Goal: Entertainment & Leisure: Browse casually

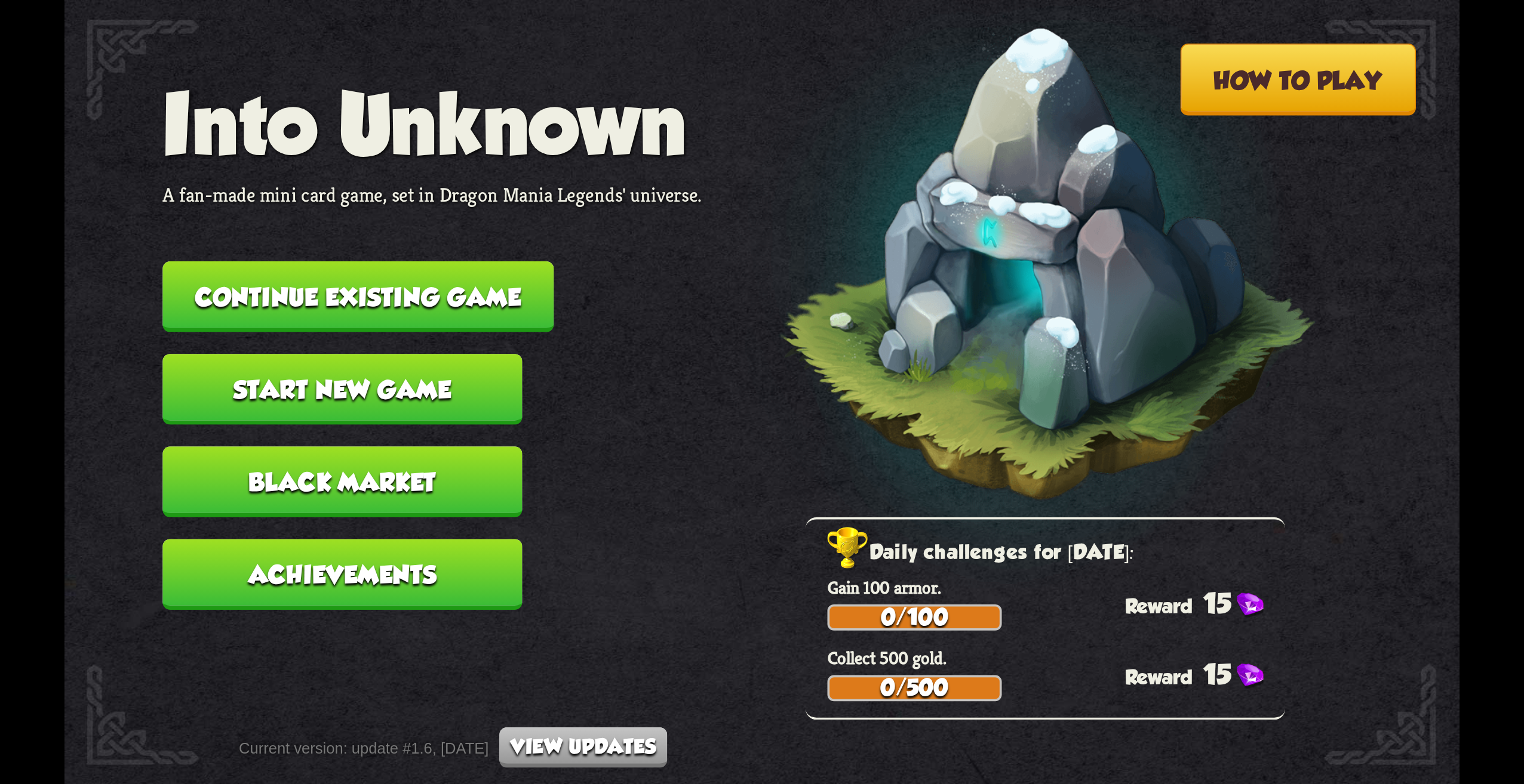
click at [451, 328] on button "Continue existing game" at bounding box center [357, 297] width 391 height 71
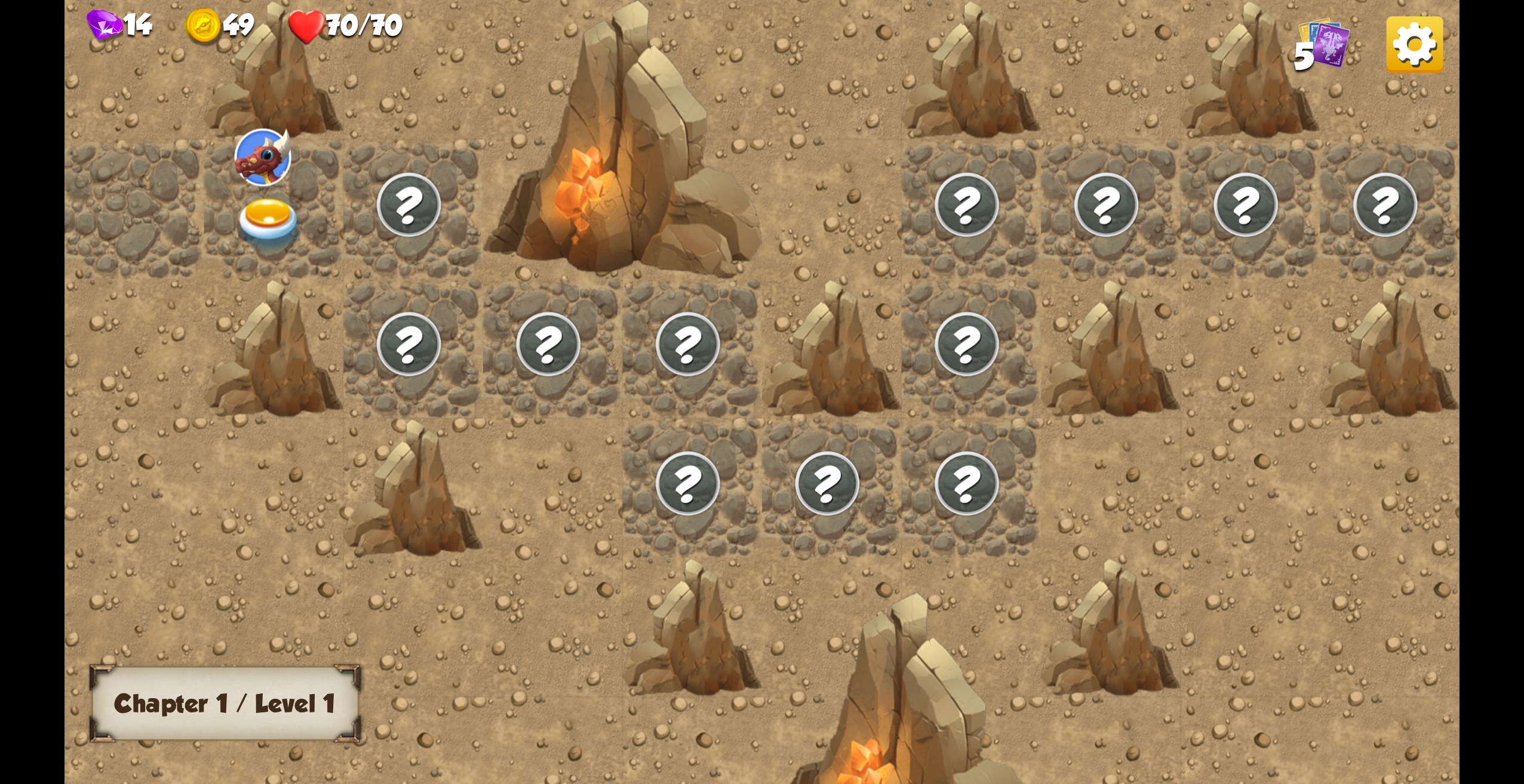
click at [1412, 37] on img at bounding box center [1415, 44] width 57 height 57
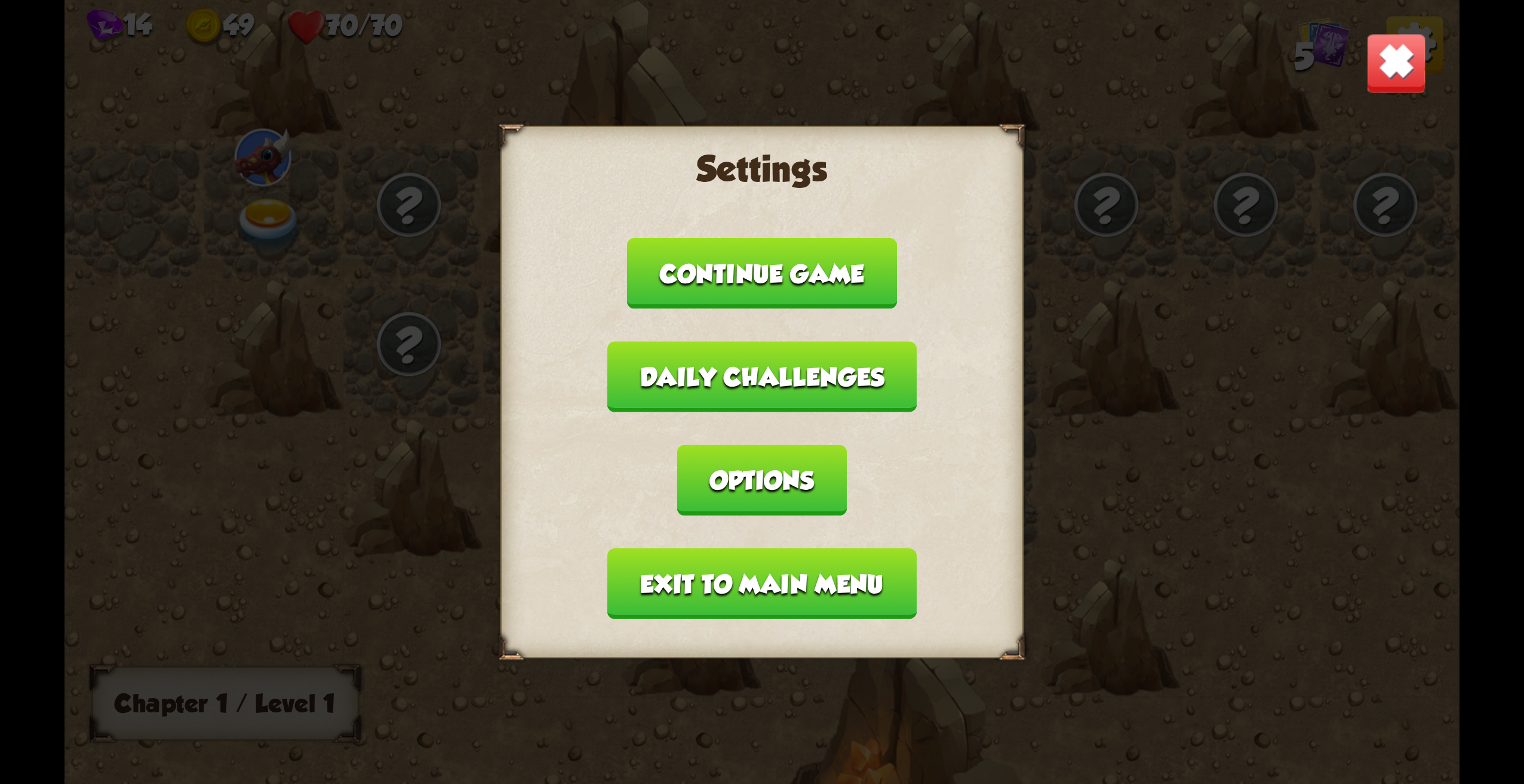
click at [795, 577] on button "Exit to main menu" at bounding box center [761, 584] width 308 height 71
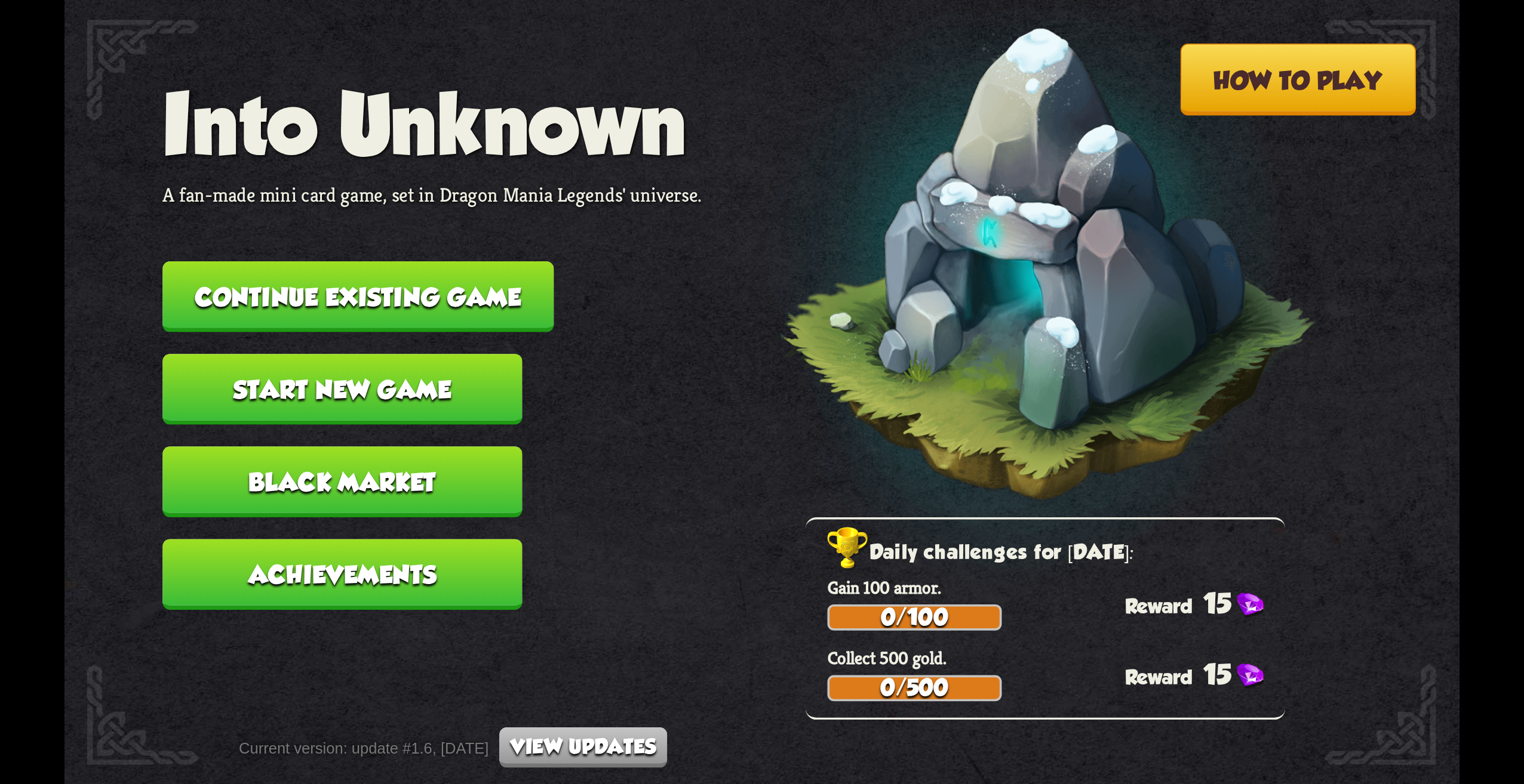
click at [394, 310] on button "Continue existing game" at bounding box center [357, 297] width 391 height 71
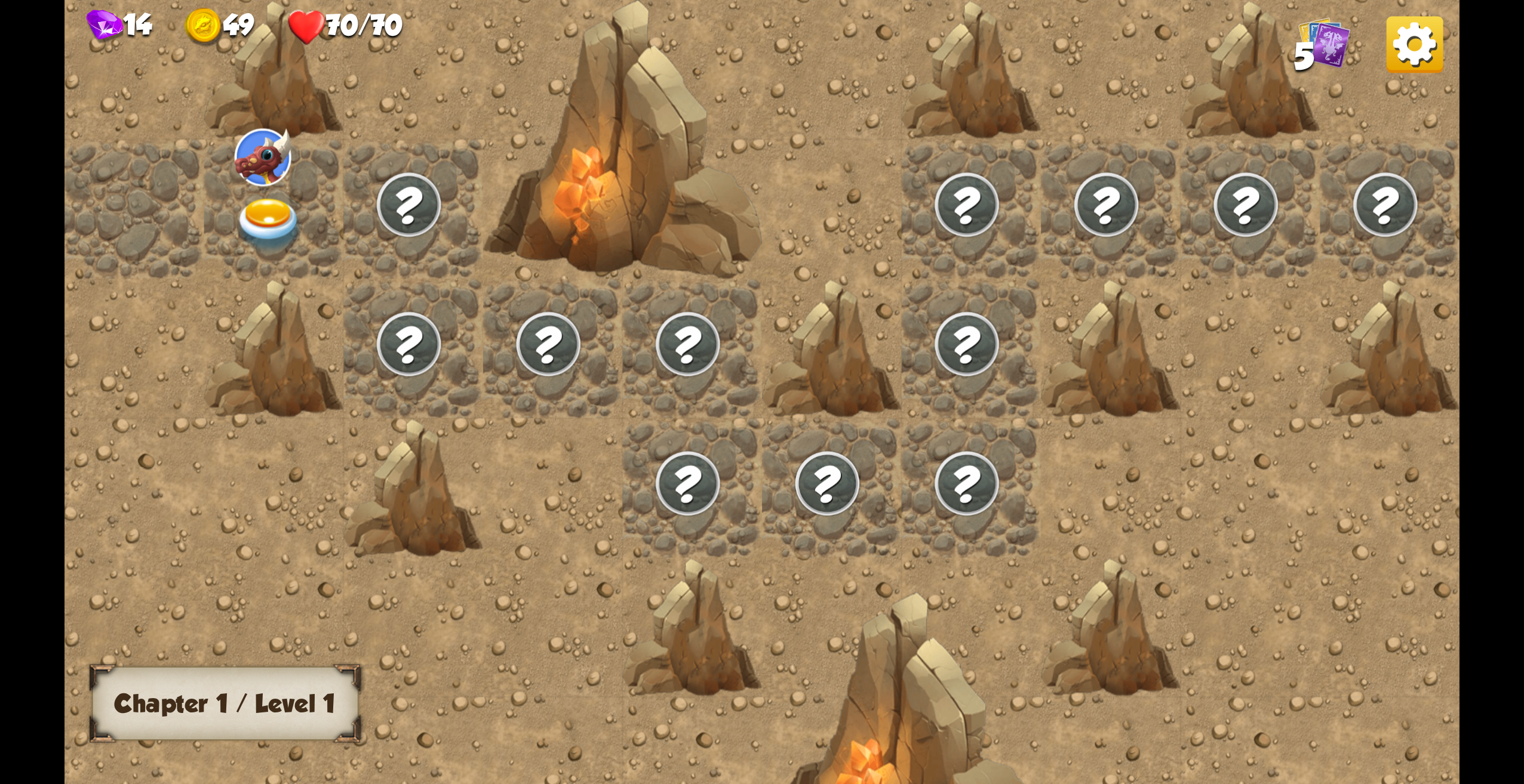
click at [1440, 51] on img at bounding box center [1415, 44] width 57 height 57
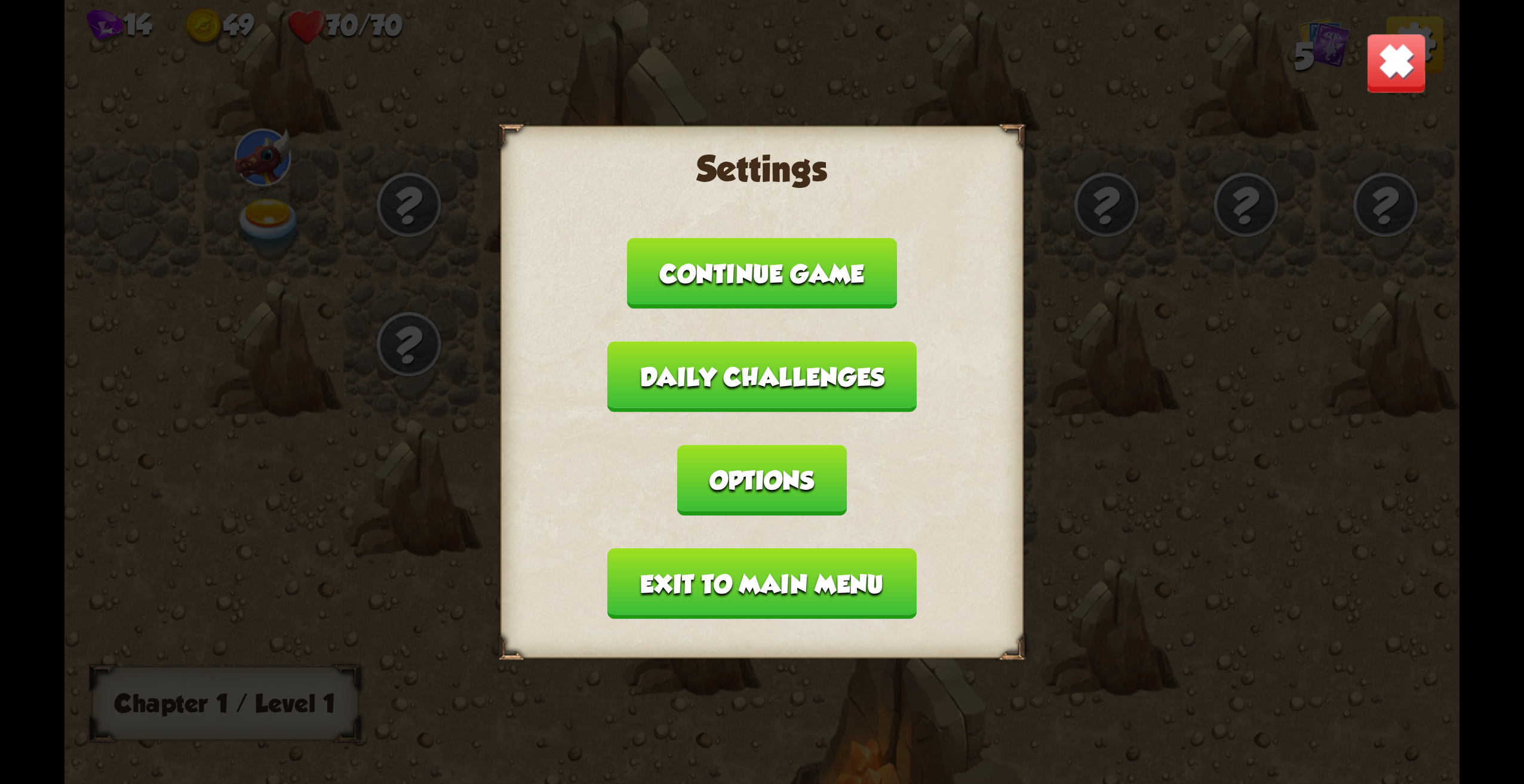
click at [822, 568] on button "Exit to main menu" at bounding box center [761, 584] width 308 height 71
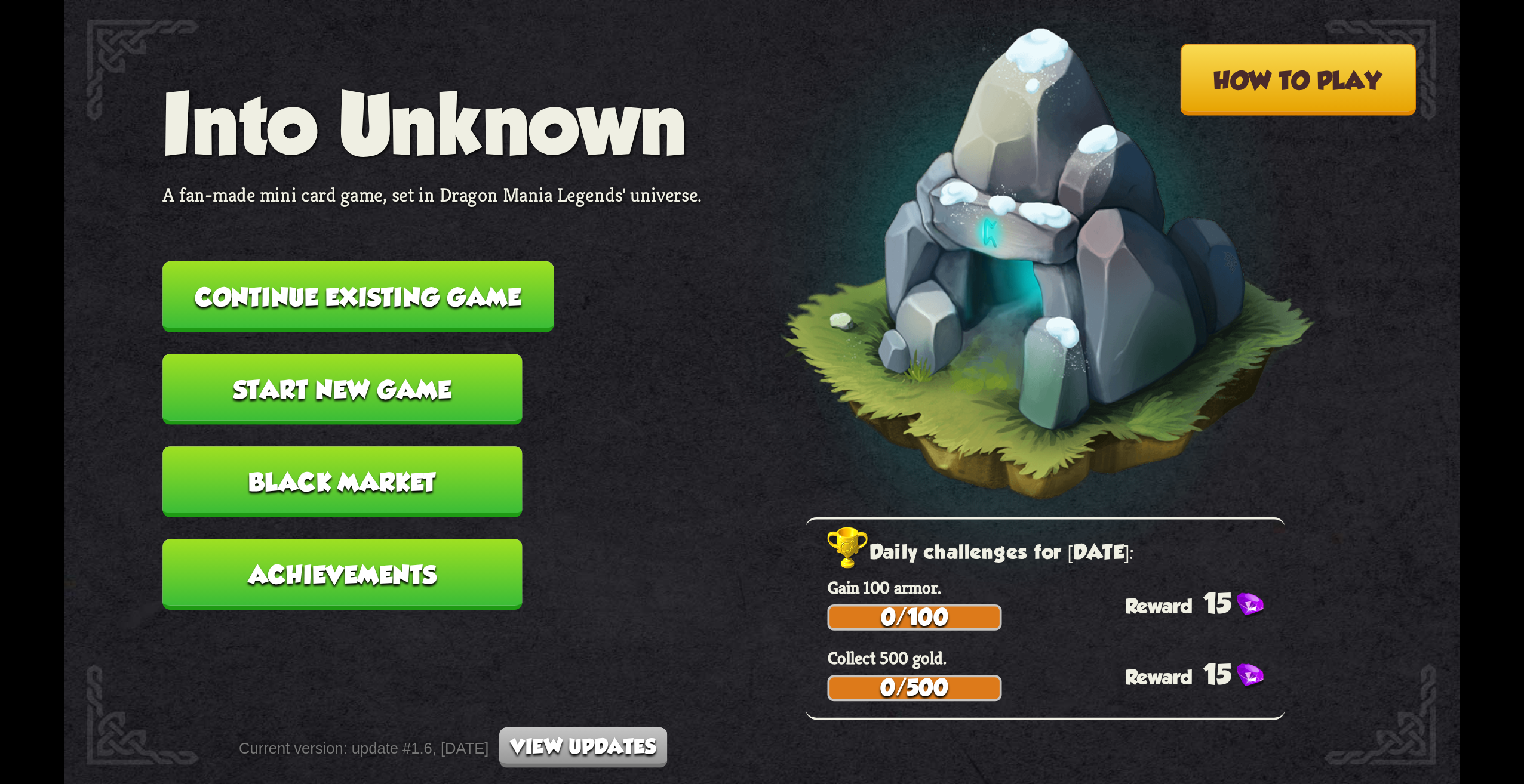
click at [383, 425] on nav "Into Unknown A fan-made mini card game, set in Dragon Mania Legends' universe. …" at bounding box center [431, 354] width 539 height 556
click at [387, 406] on button "Start new game" at bounding box center [342, 389] width 360 height 71
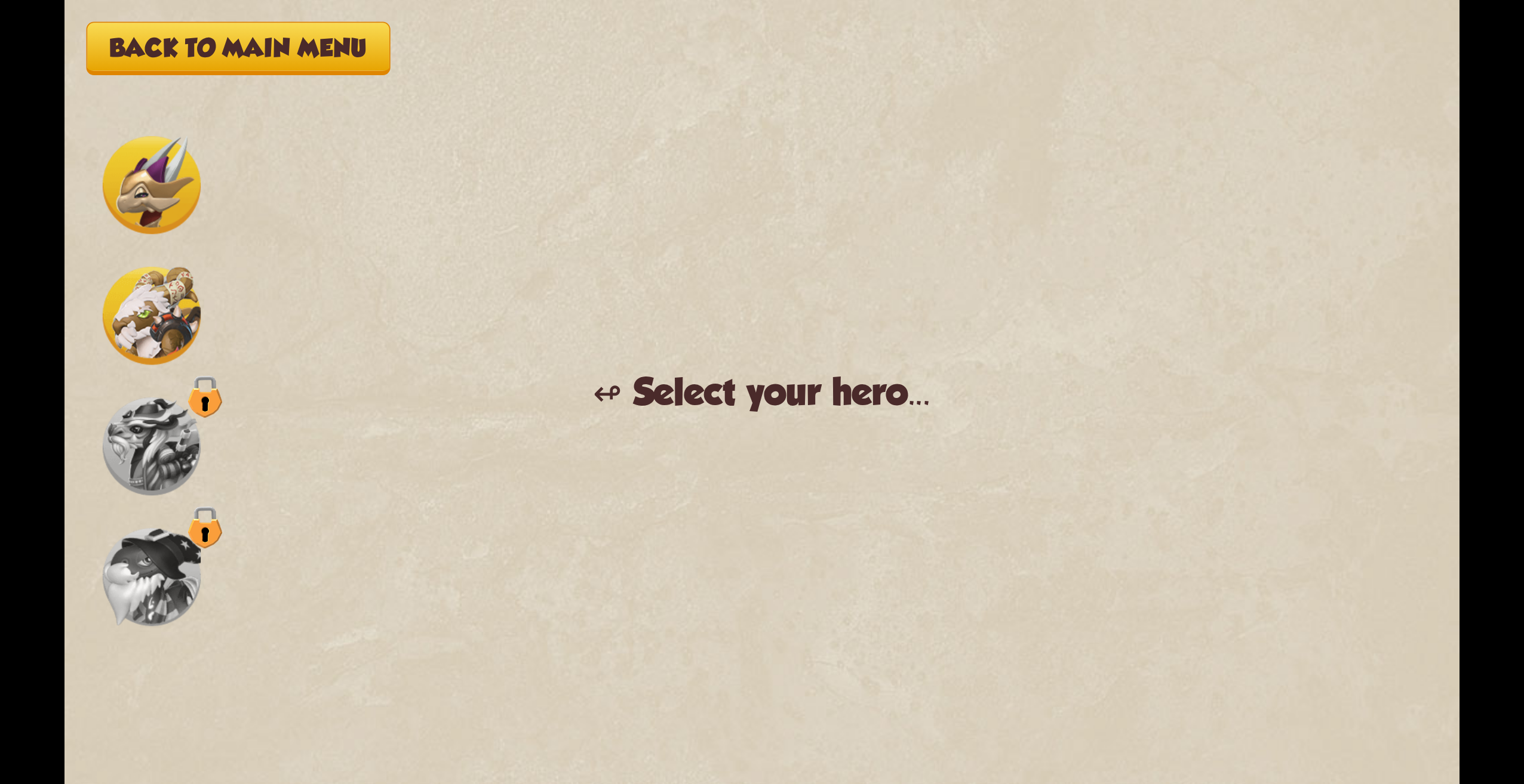
click at [156, 309] on img at bounding box center [151, 316] width 98 height 98
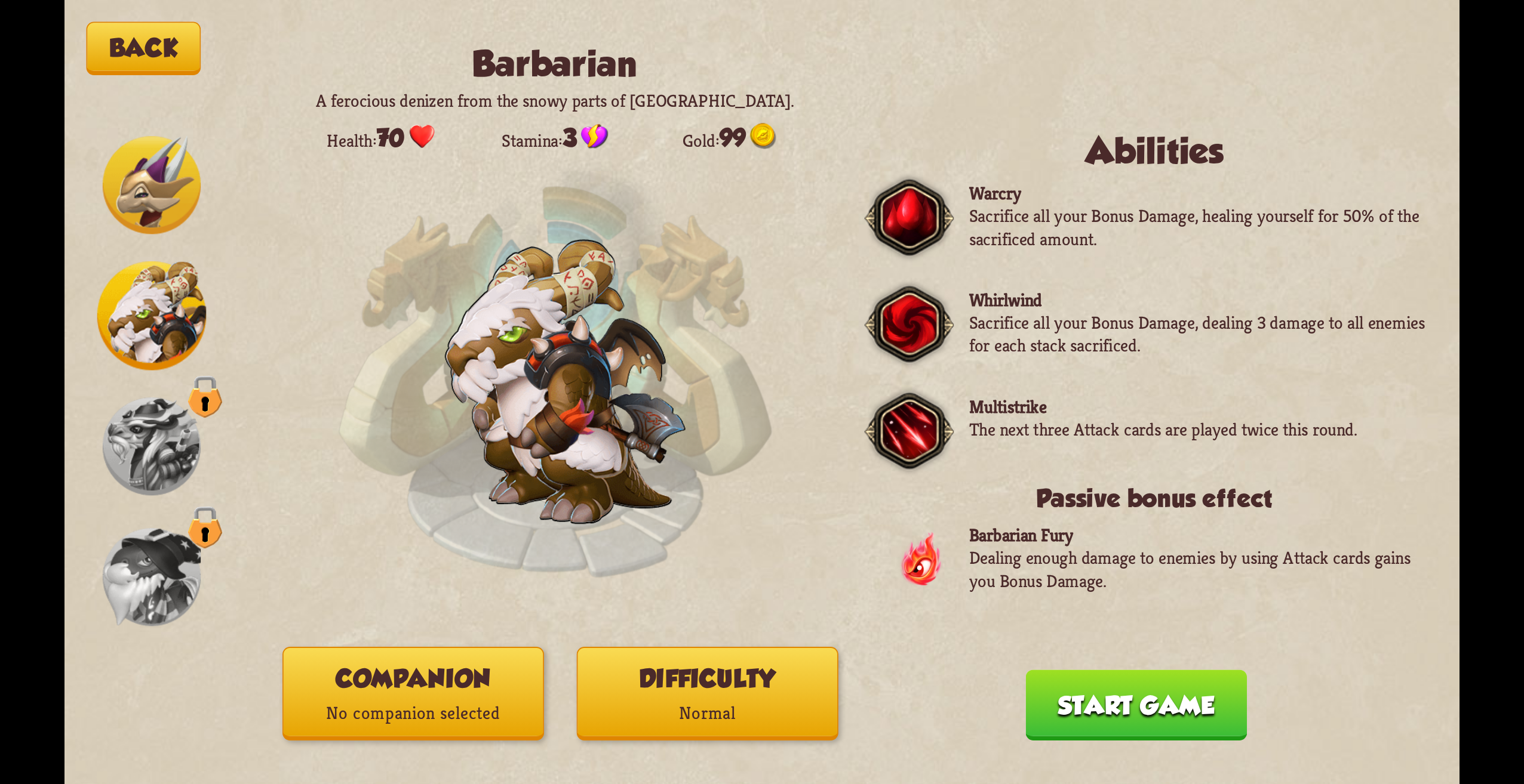
click at [132, 197] on img at bounding box center [151, 185] width 98 height 98
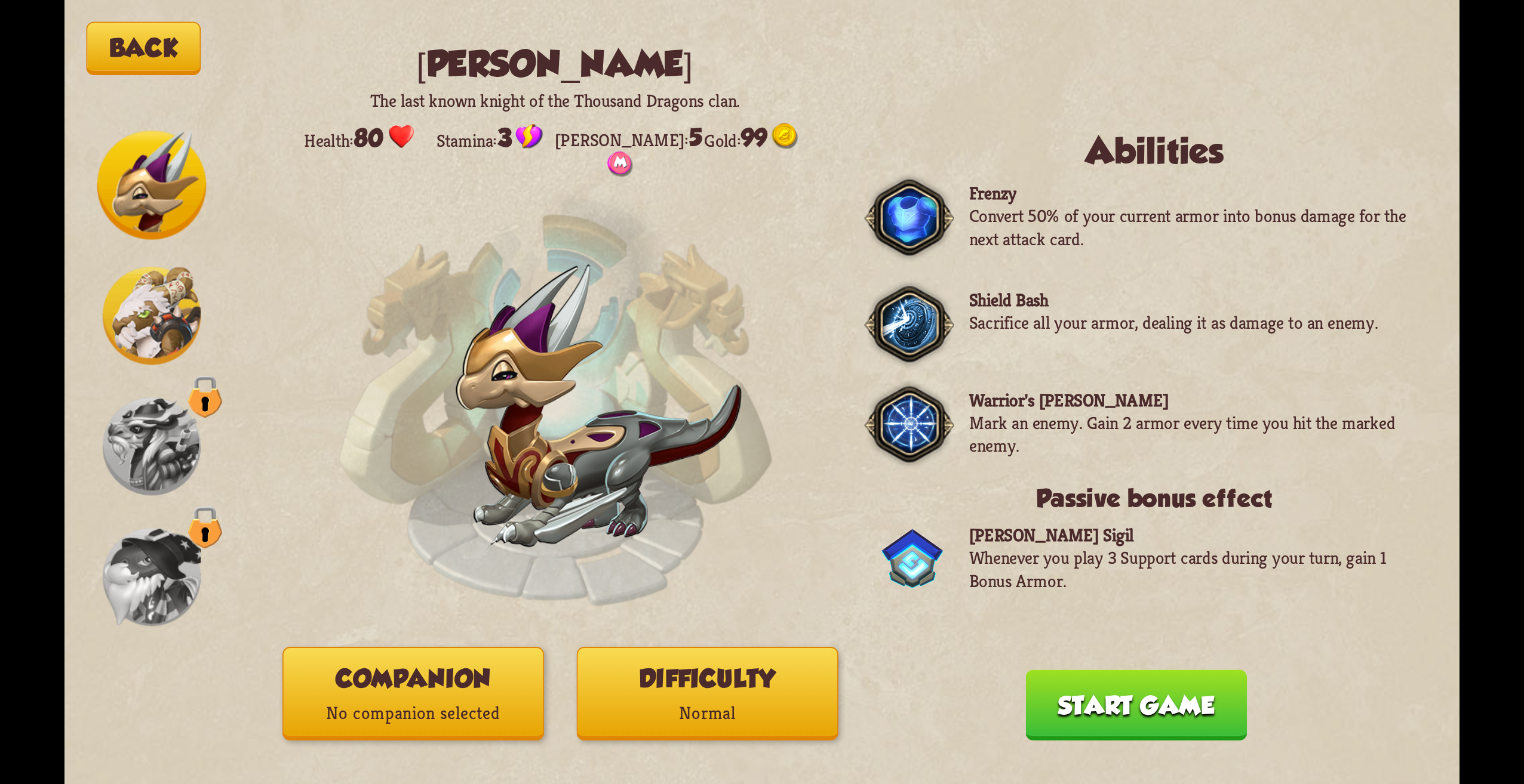
click at [114, 292] on img at bounding box center [151, 316] width 98 height 98
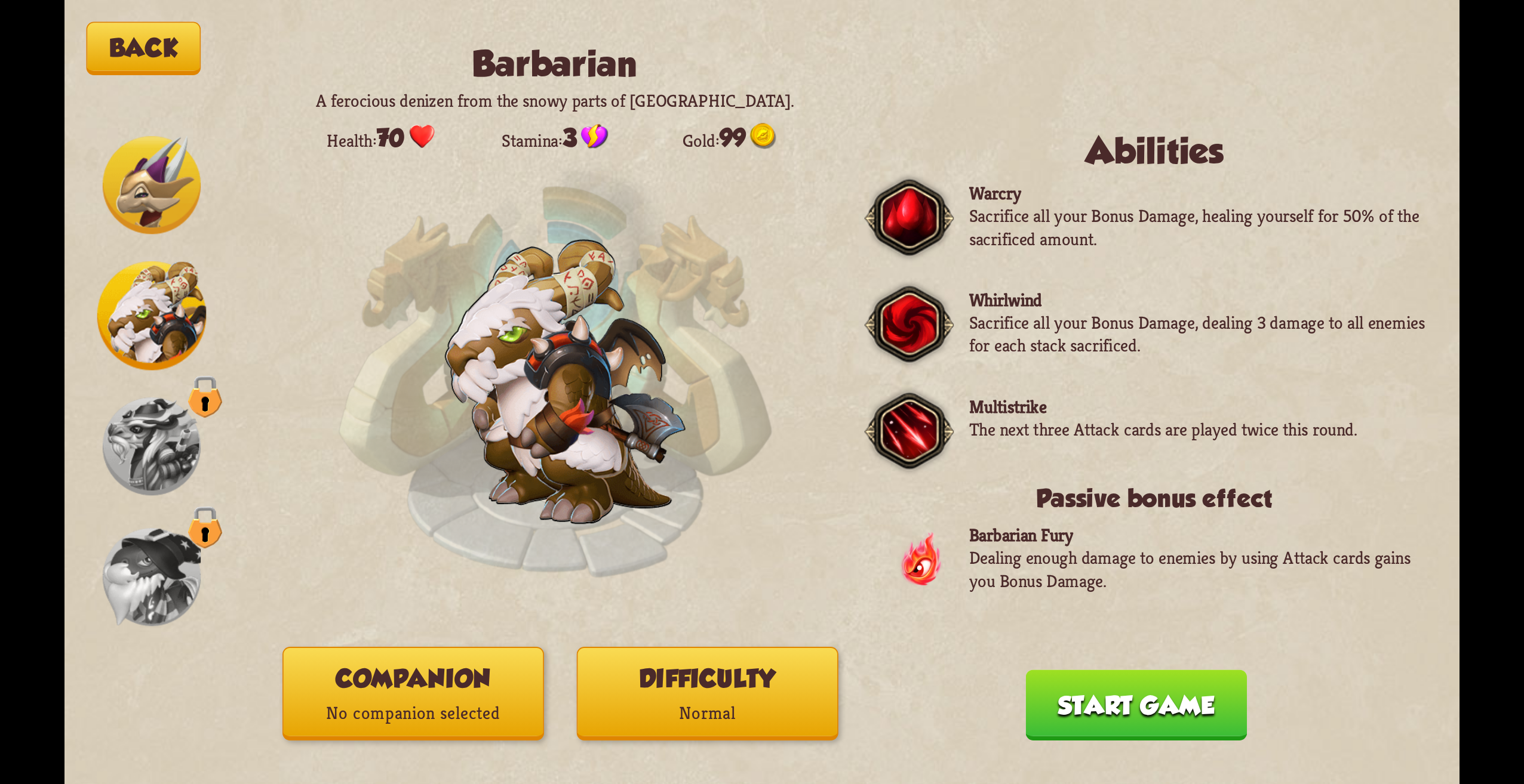
click at [125, 55] on button "Back" at bounding box center [144, 48] width 115 height 53
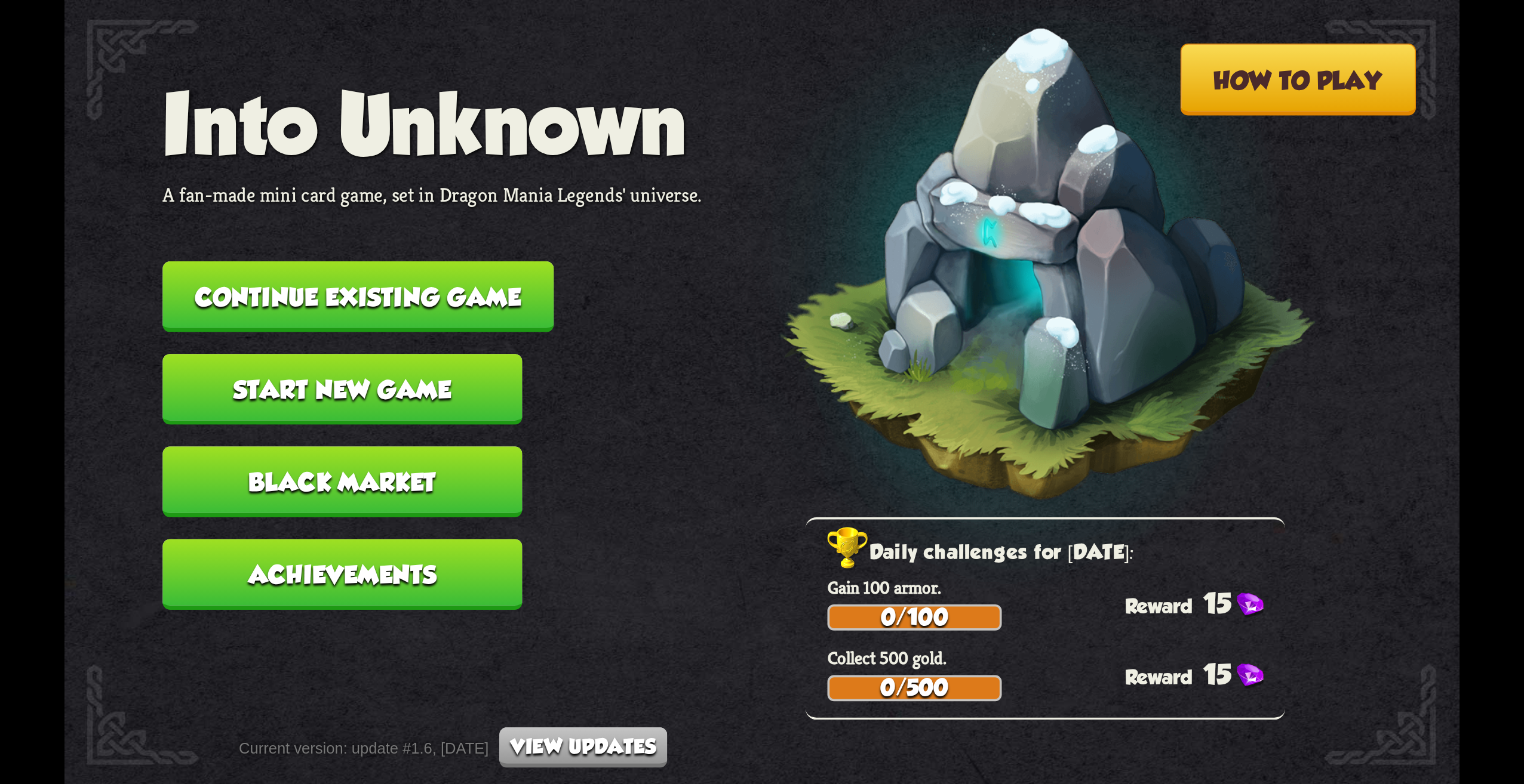
click at [327, 346] on nav "Into Unknown A fan-made mini card game, set in Dragon Mania Legends' universe. …" at bounding box center [431, 354] width 539 height 556
click at [317, 304] on button "Continue existing game" at bounding box center [357, 297] width 391 height 71
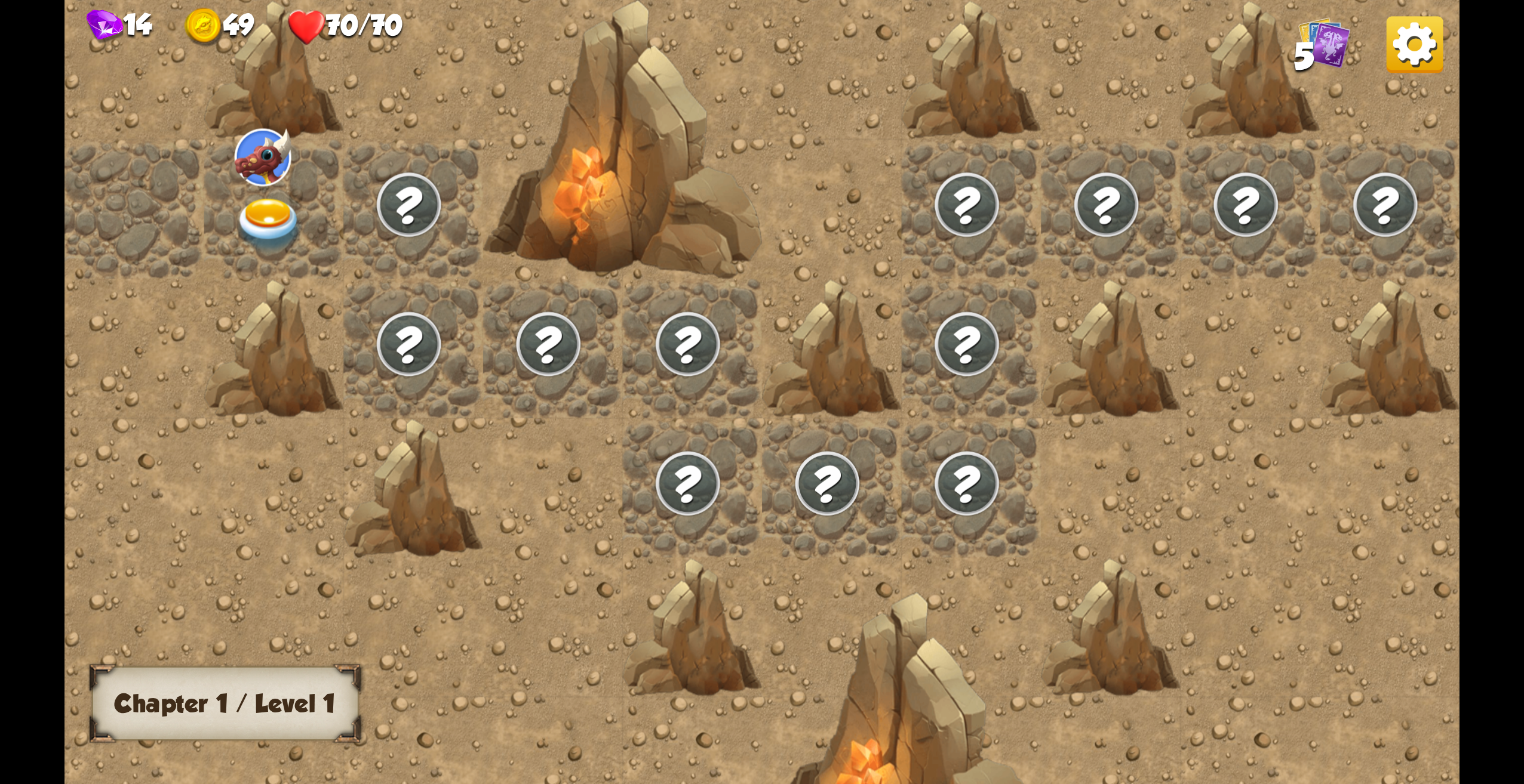
click at [1428, 31] on img at bounding box center [1415, 44] width 57 height 57
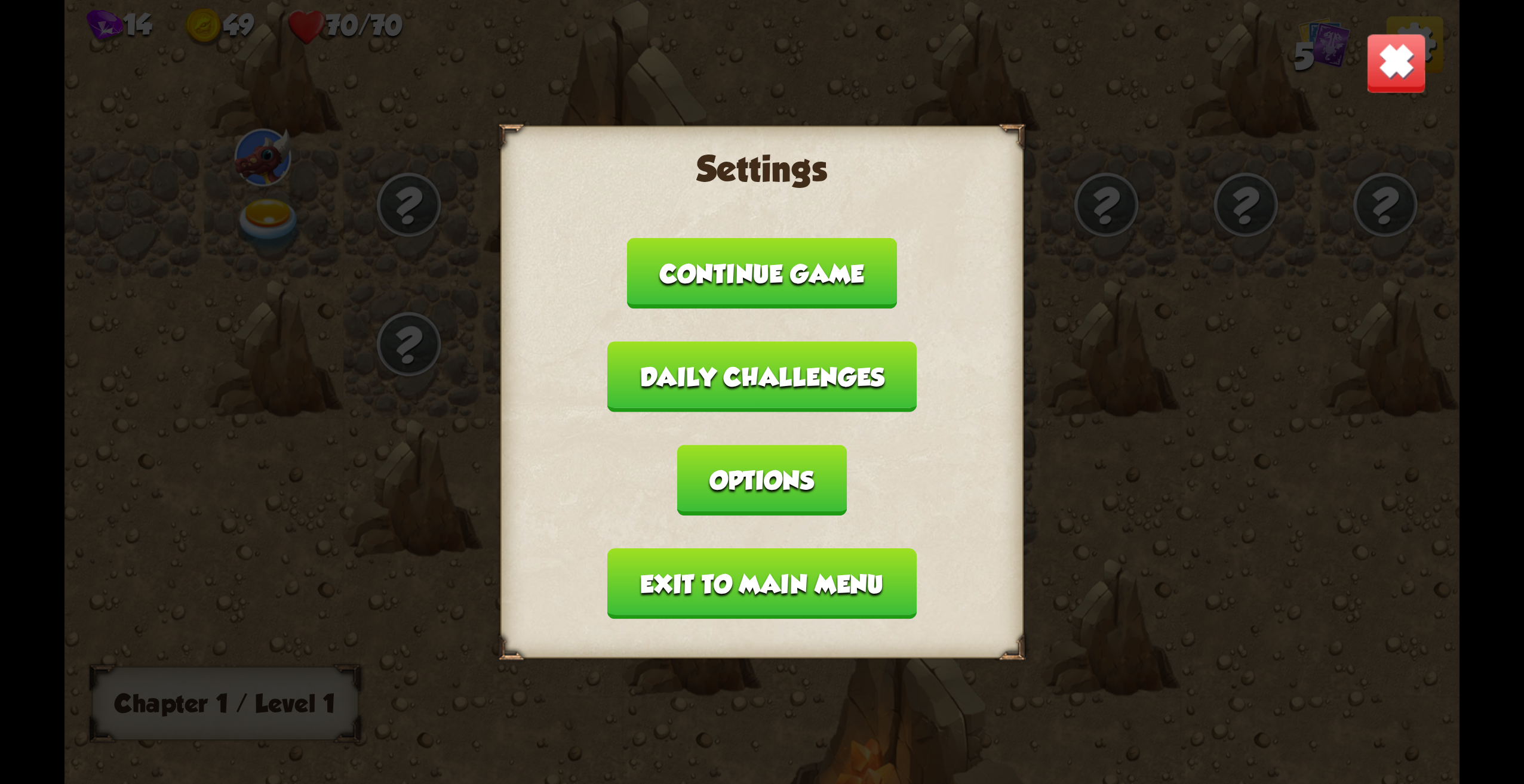
click at [719, 626] on div "Settings Continue game Daily challenges Options Exit to main menu" at bounding box center [762, 392] width 523 height 532
click at [695, 565] on button "Exit to main menu" at bounding box center [761, 584] width 308 height 71
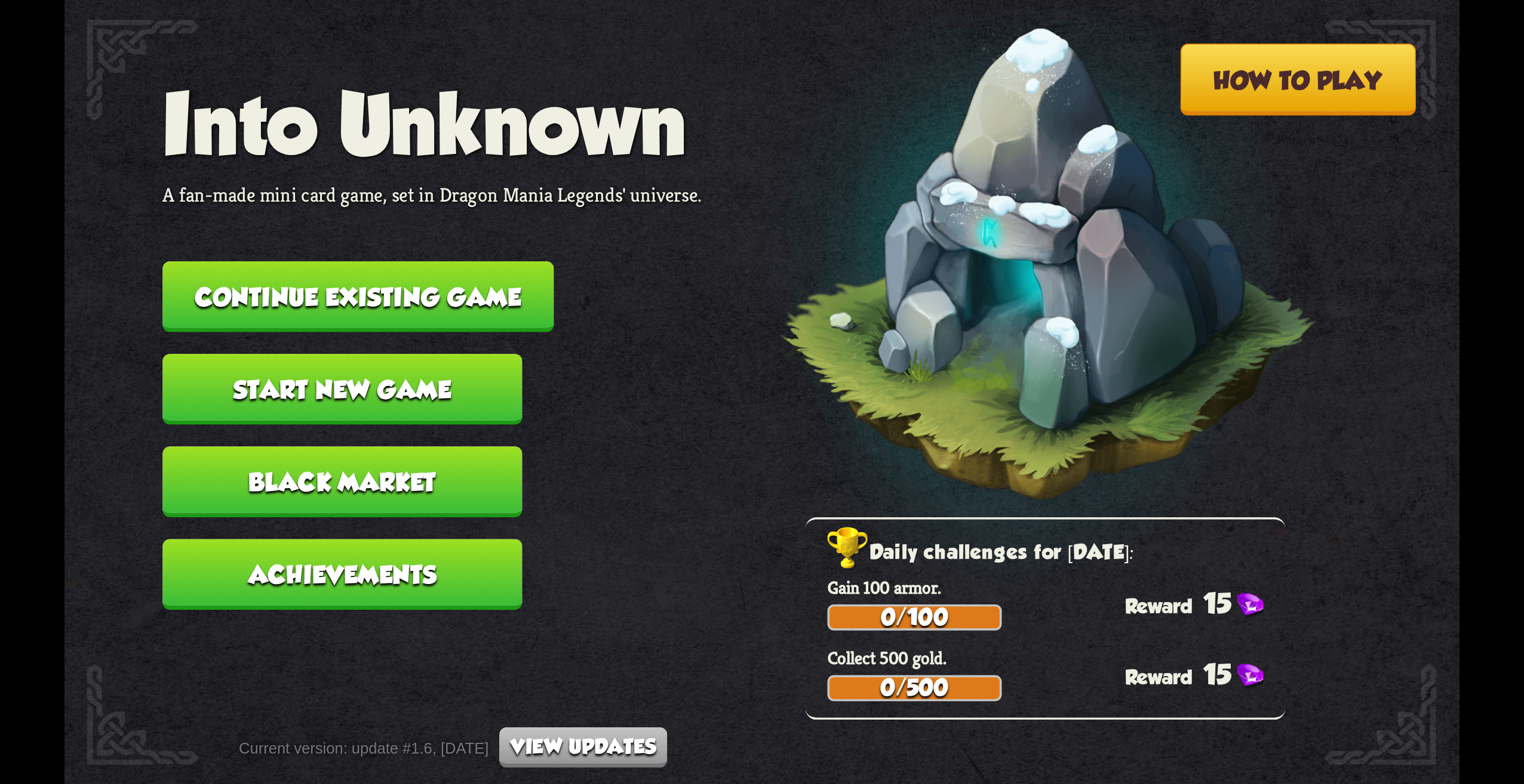
click at [408, 389] on button "Start new game" at bounding box center [342, 389] width 360 height 71
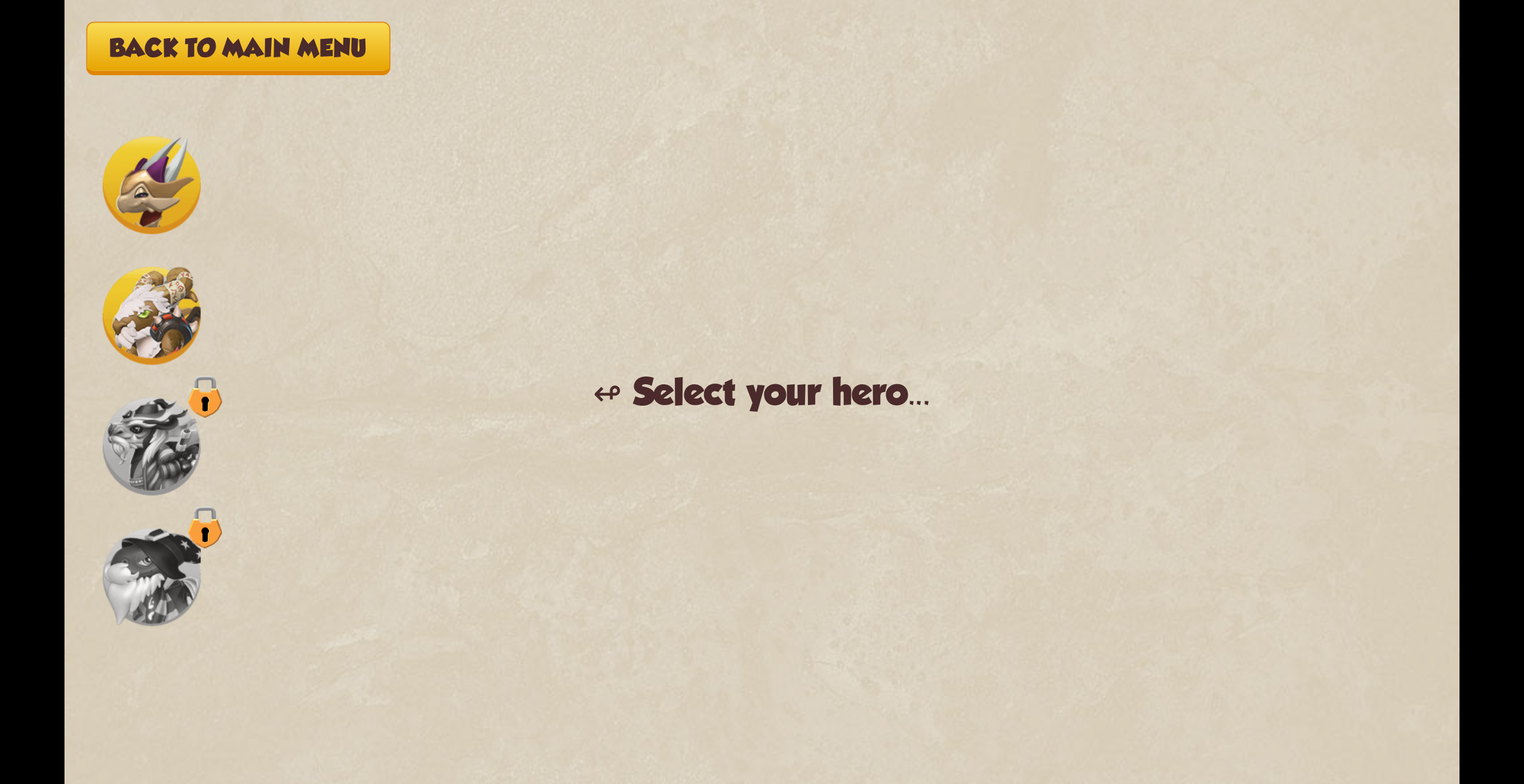
click at [143, 271] on img at bounding box center [151, 316] width 98 height 98
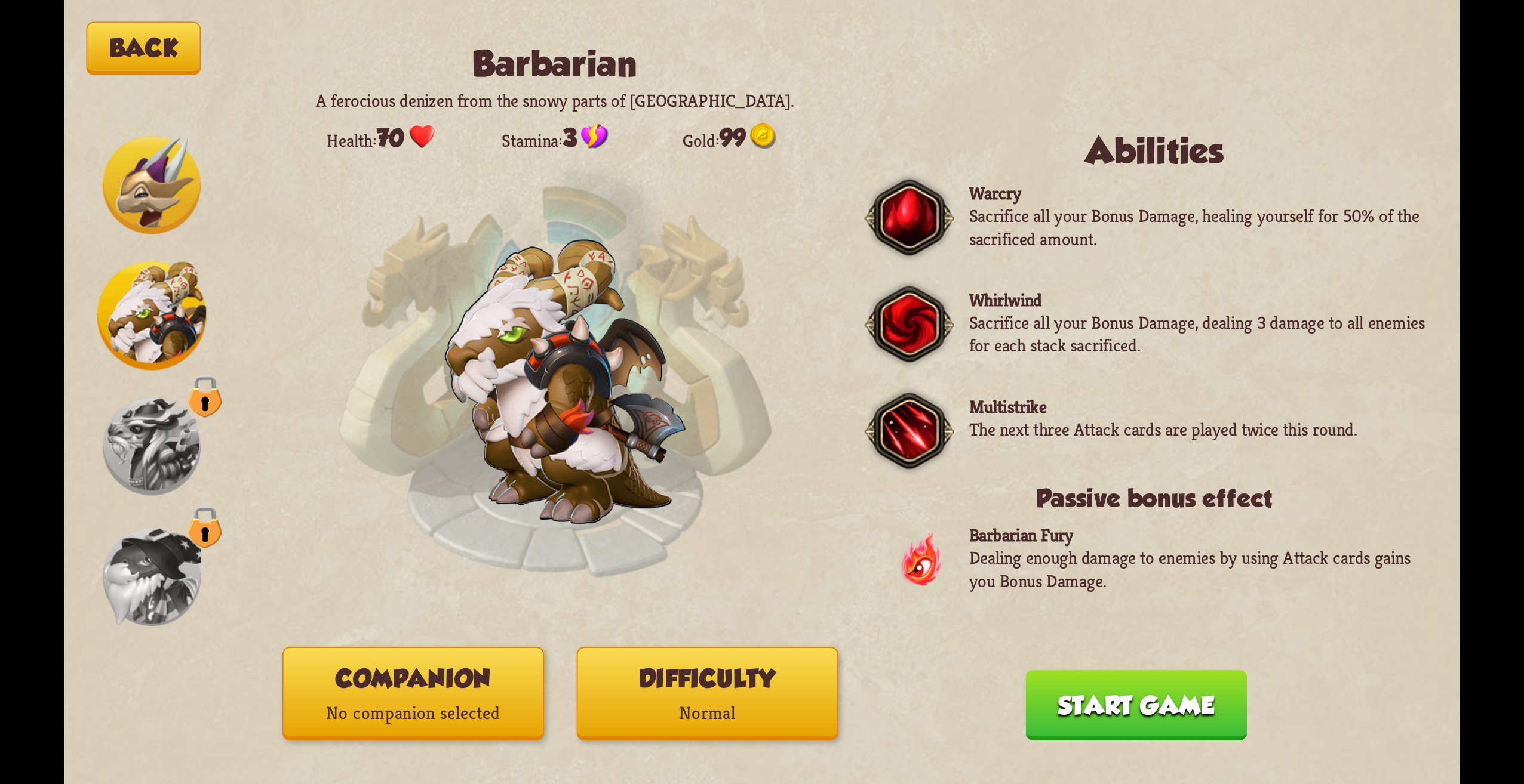
click at [130, 447] on img at bounding box center [151, 447] width 98 height 98
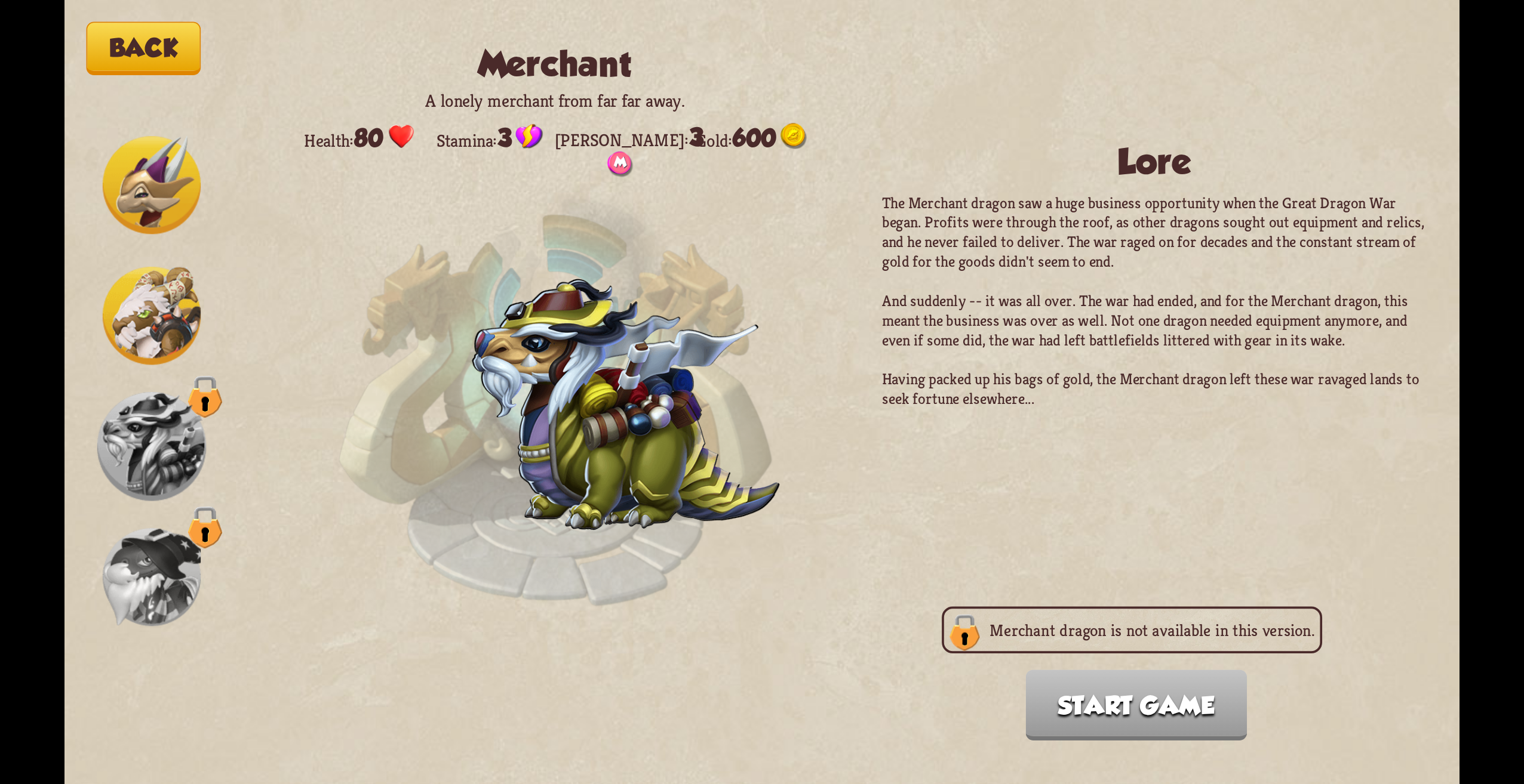
click at [93, 619] on div "Back Merchant A lonely merchant from far far away. Health: 80 Stamina: 3 Max ma…" at bounding box center [761, 392] width 1395 height 784
click at [127, 583] on img at bounding box center [151, 577] width 98 height 98
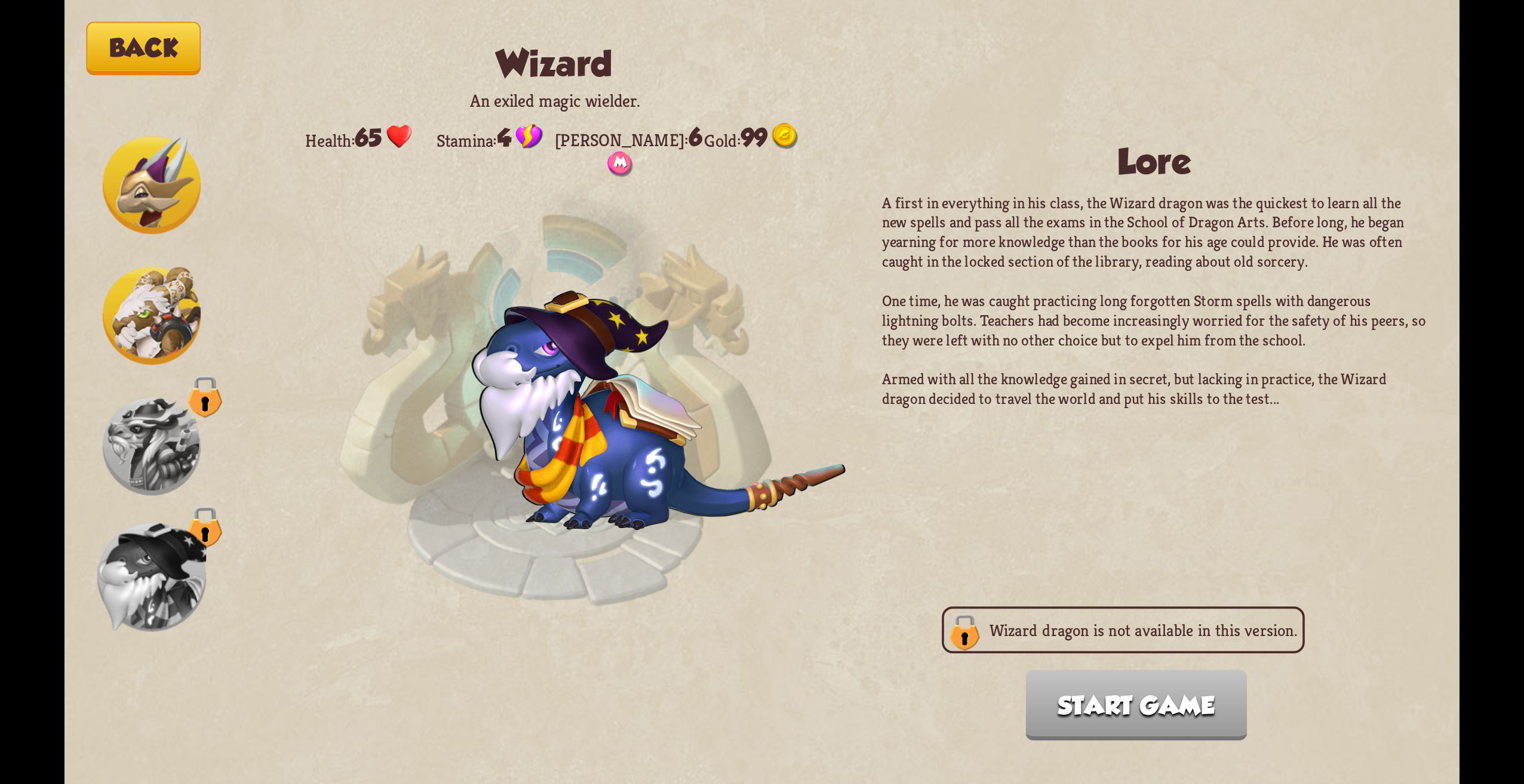
click at [151, 464] on img at bounding box center [151, 447] width 98 height 98
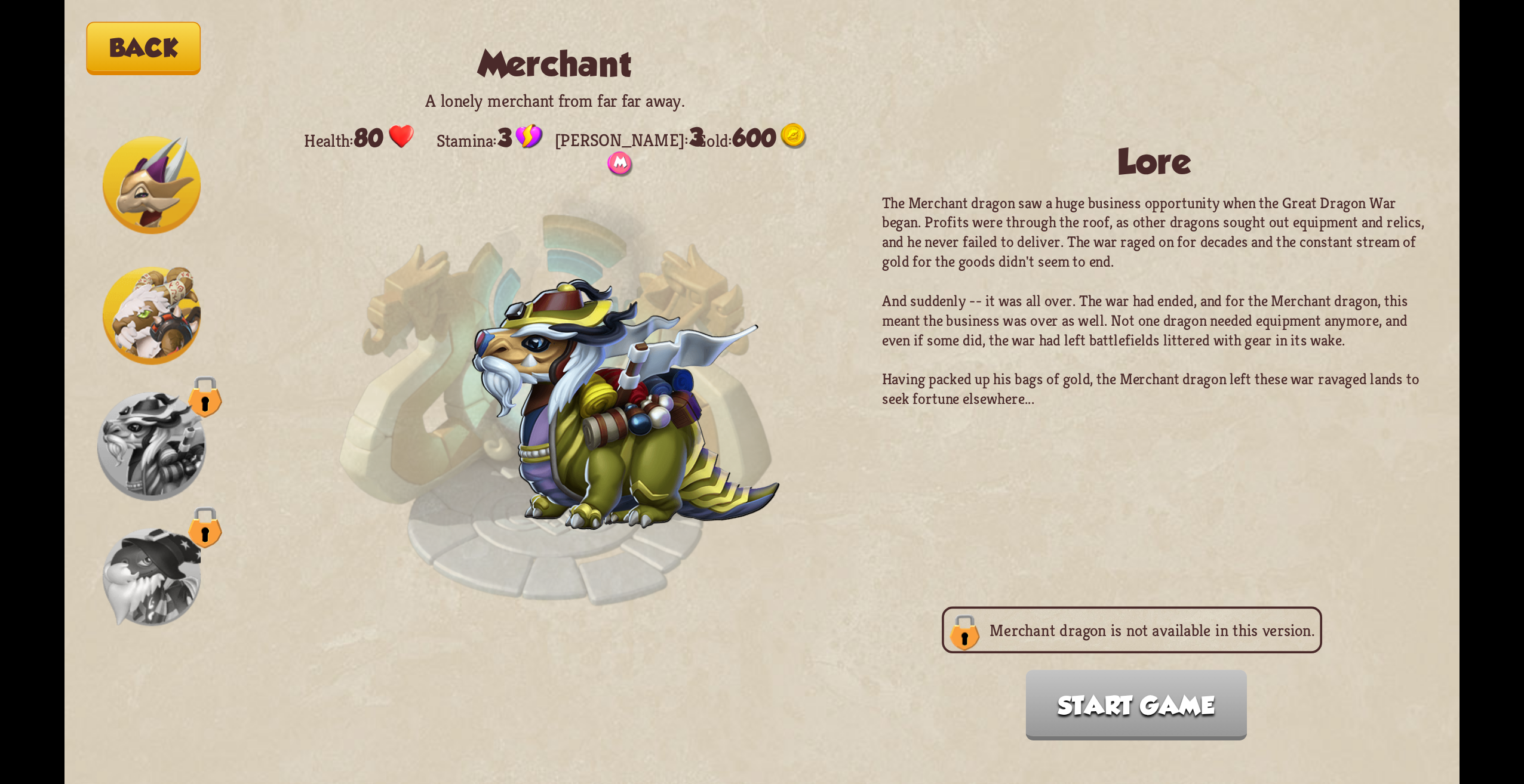
click at [151, 589] on img at bounding box center [151, 577] width 98 height 98
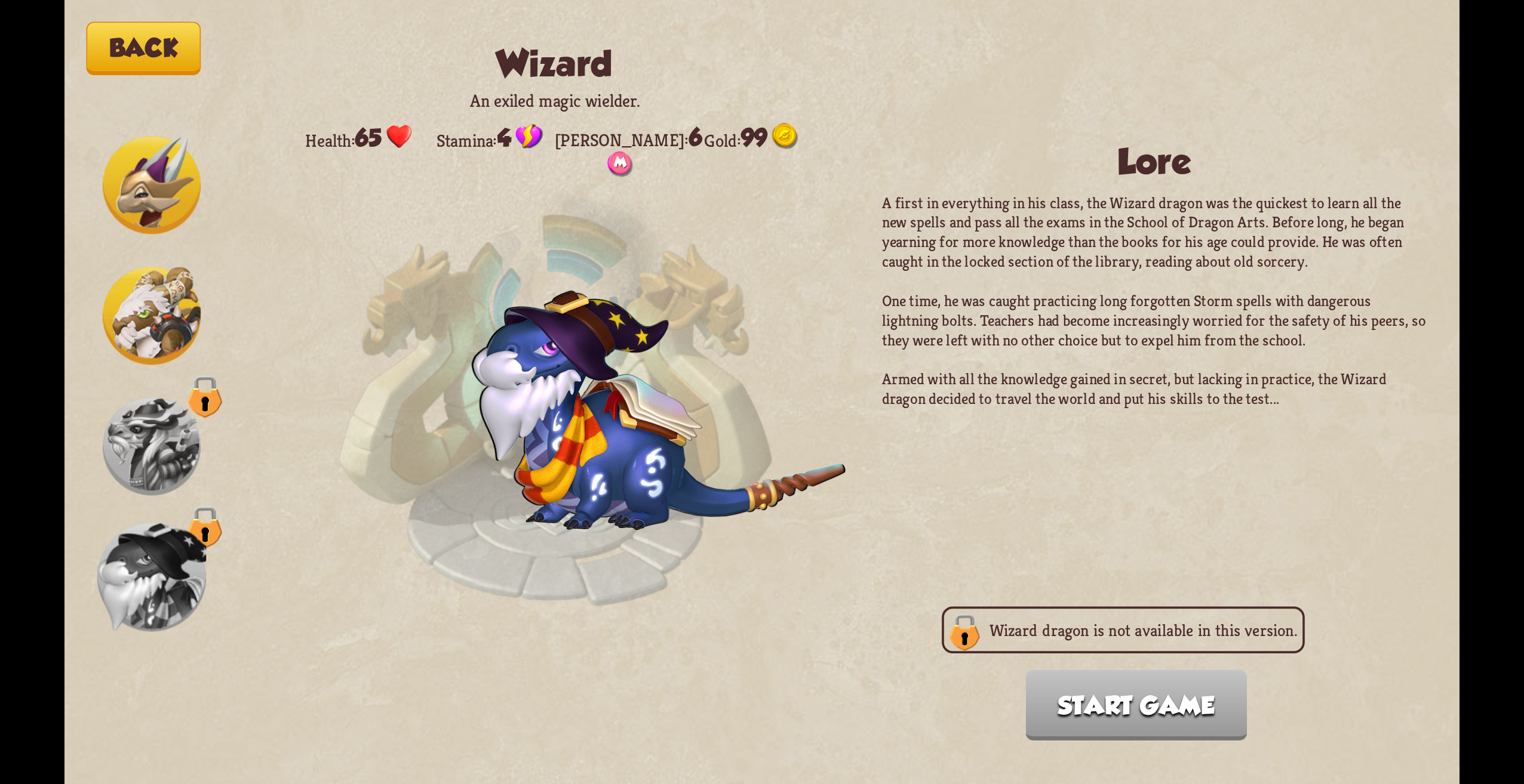
click at [167, 40] on button "Back" at bounding box center [144, 48] width 115 height 53
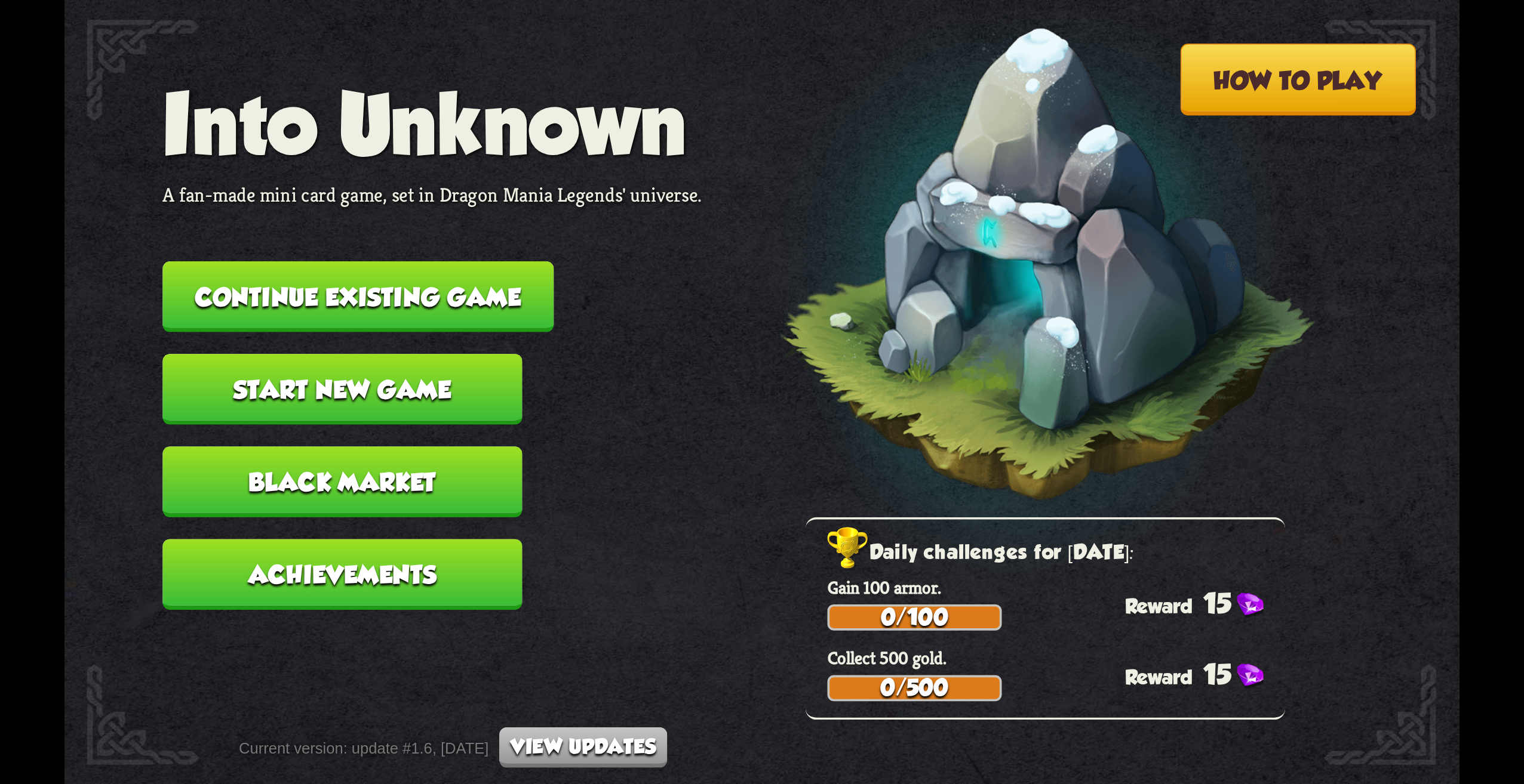
click at [345, 401] on button "Start new game" at bounding box center [342, 389] width 360 height 71
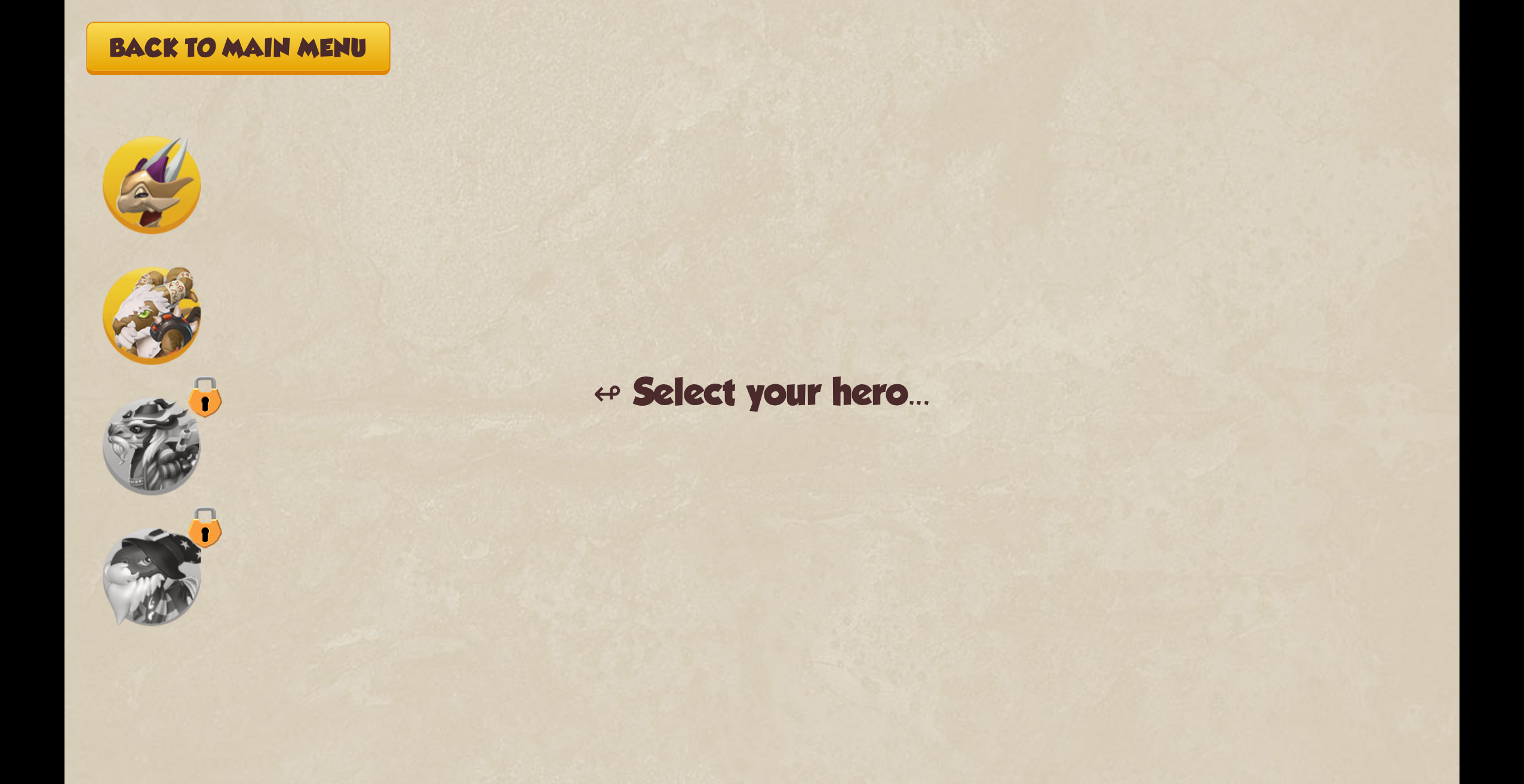
click at [194, 533] on img at bounding box center [151, 577] width 98 height 98
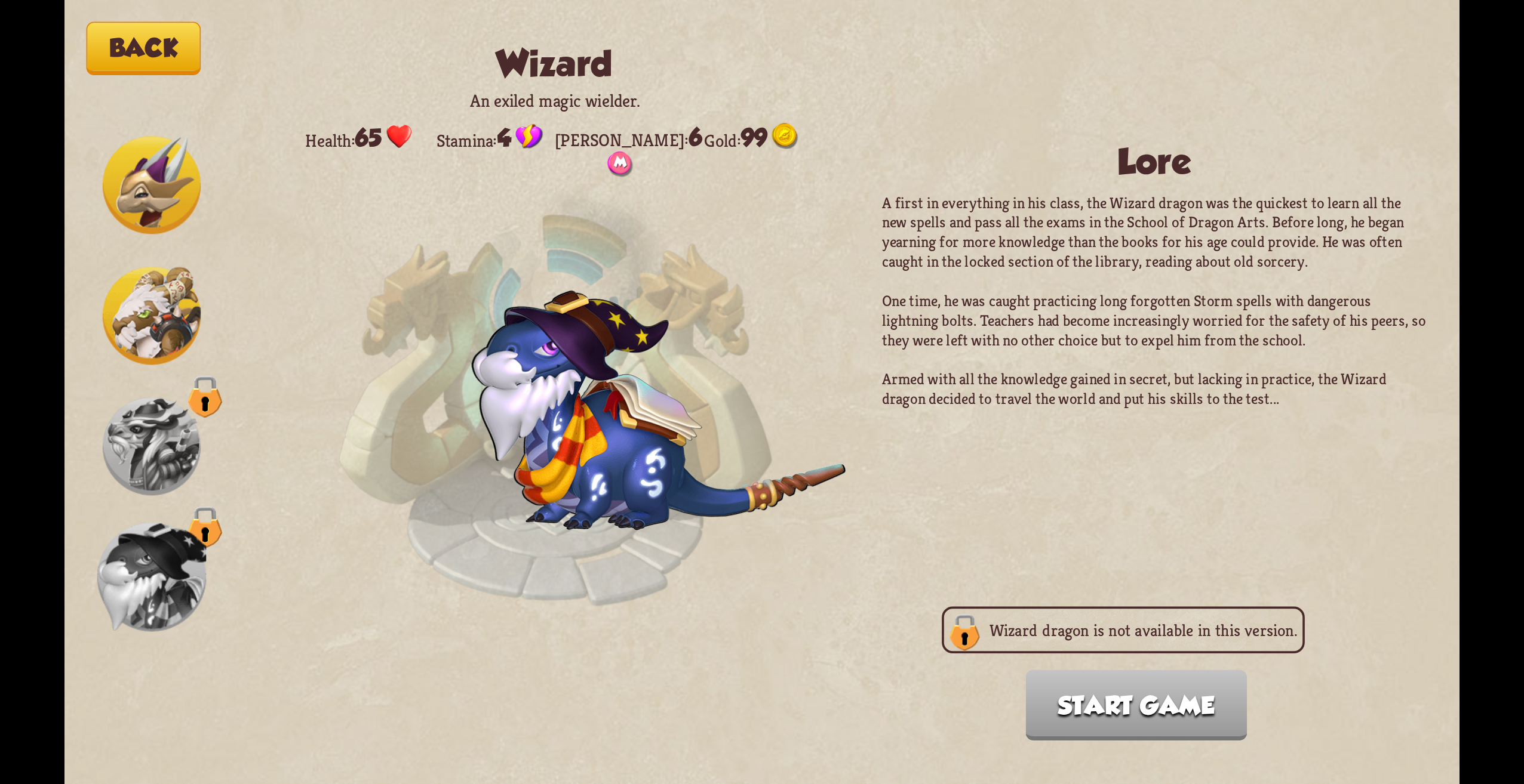
click at [155, 442] on img at bounding box center [151, 447] width 98 height 98
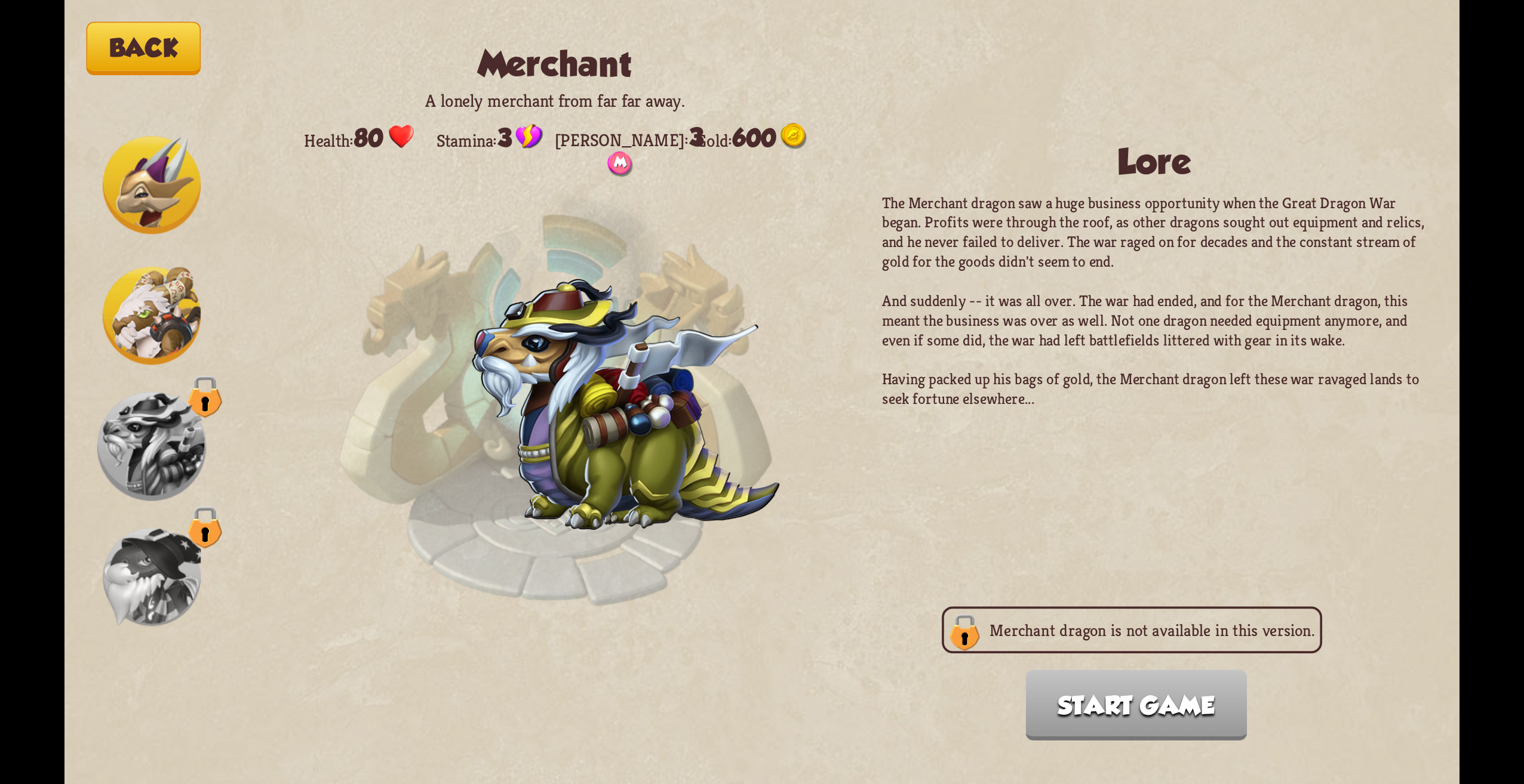
click at [159, 344] on img at bounding box center [151, 316] width 98 height 98
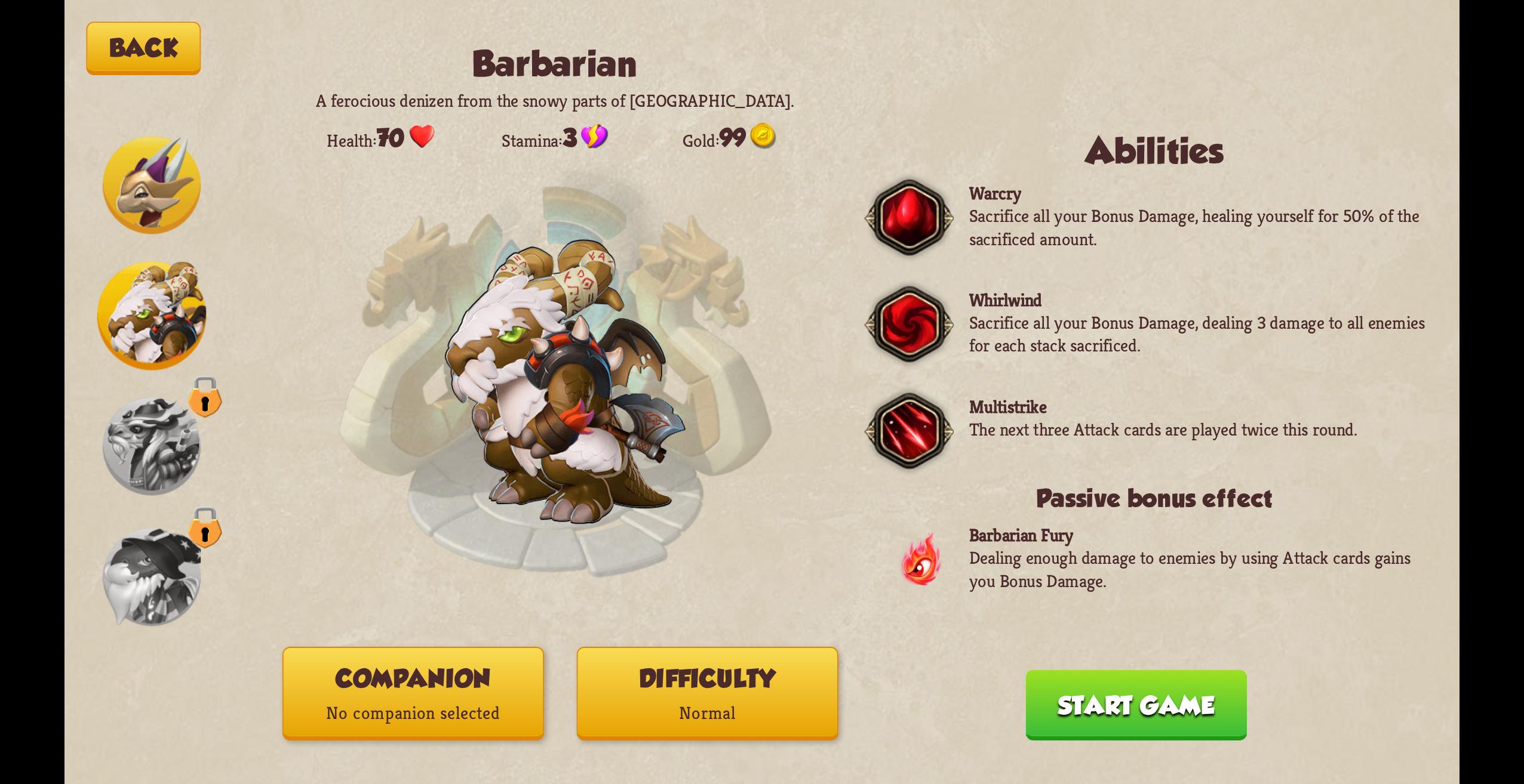
click at [176, 197] on img at bounding box center [151, 185] width 98 height 98
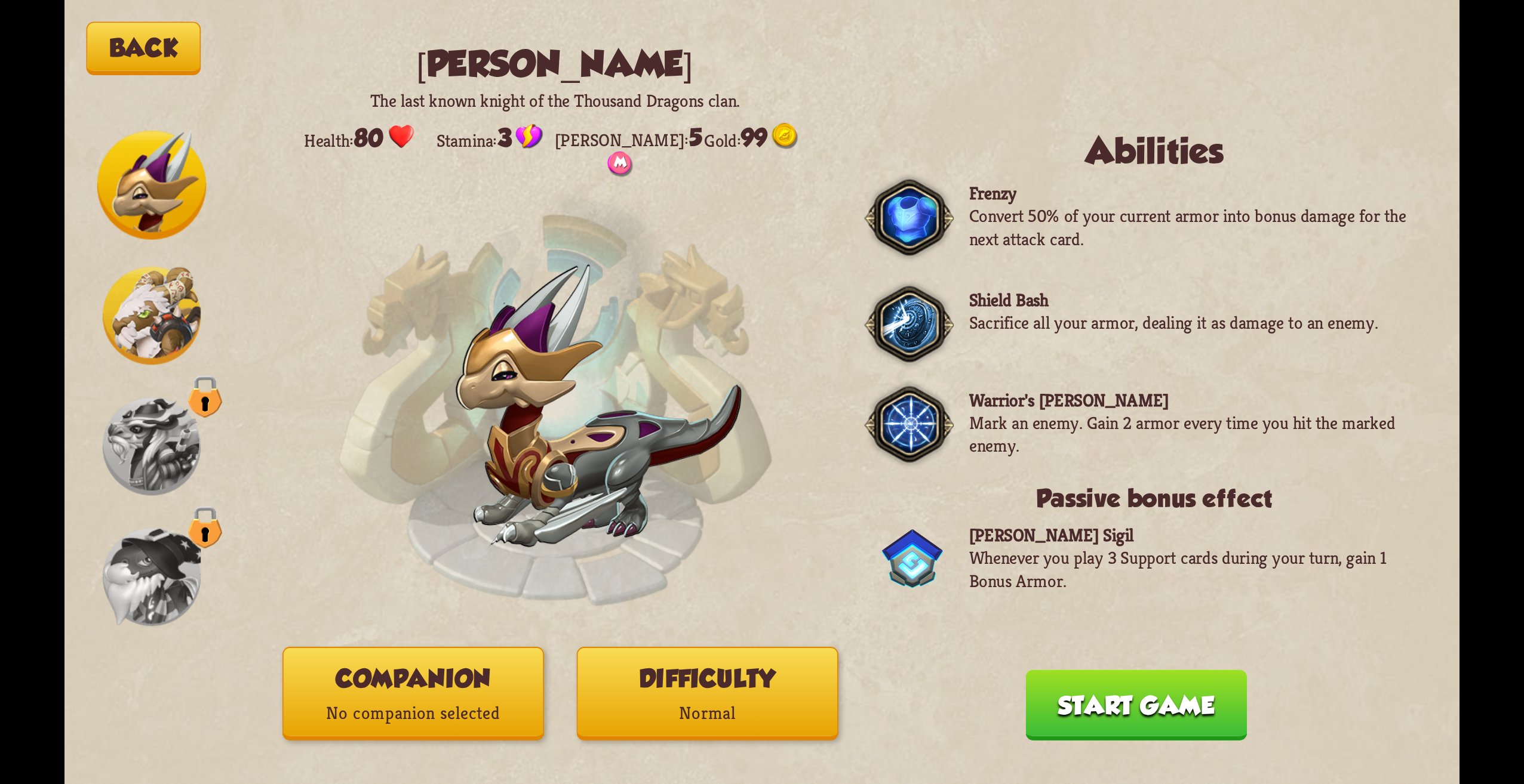
click at [110, 53] on button "Back" at bounding box center [144, 48] width 115 height 53
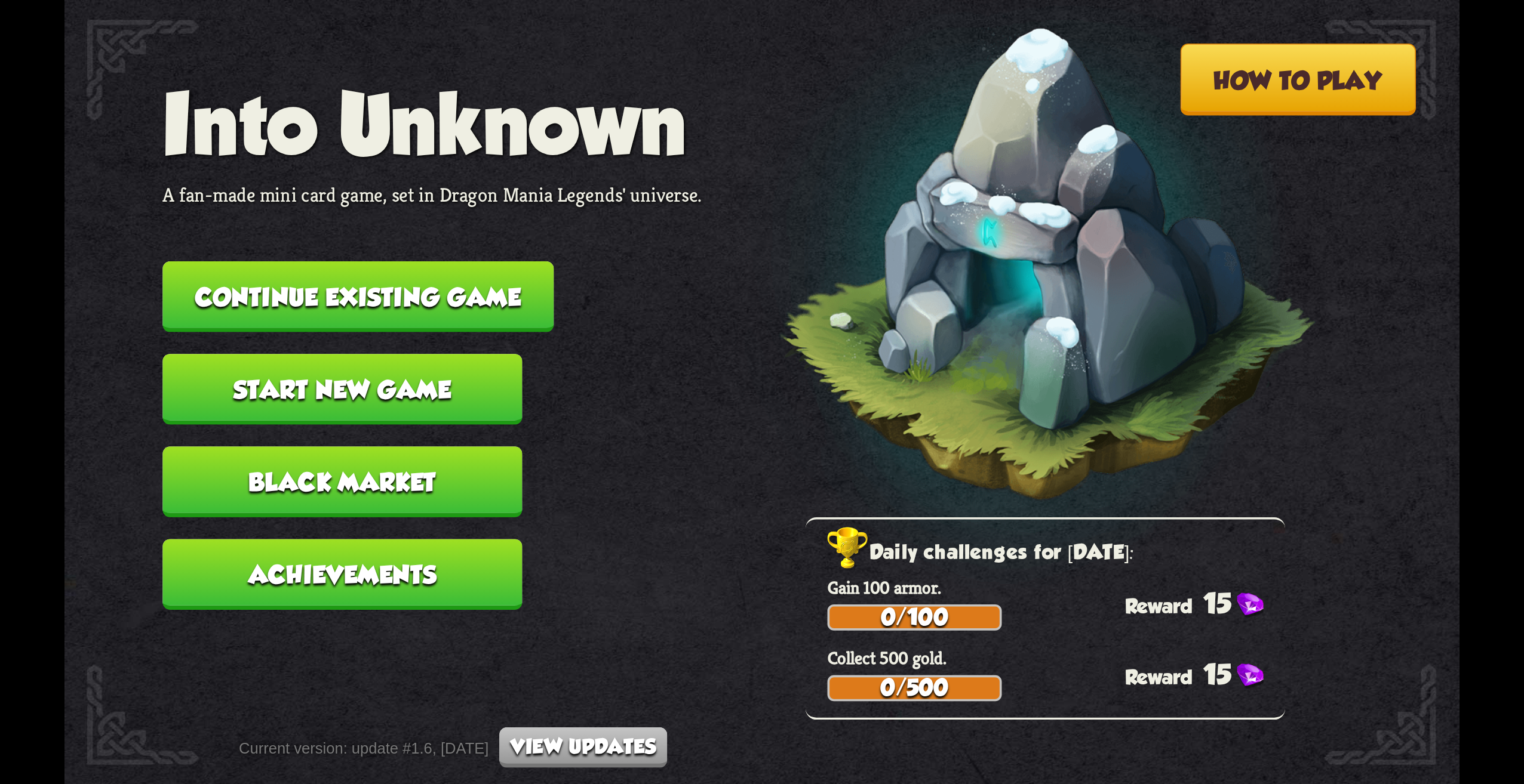
click at [381, 379] on button "Start new game" at bounding box center [342, 389] width 360 height 71
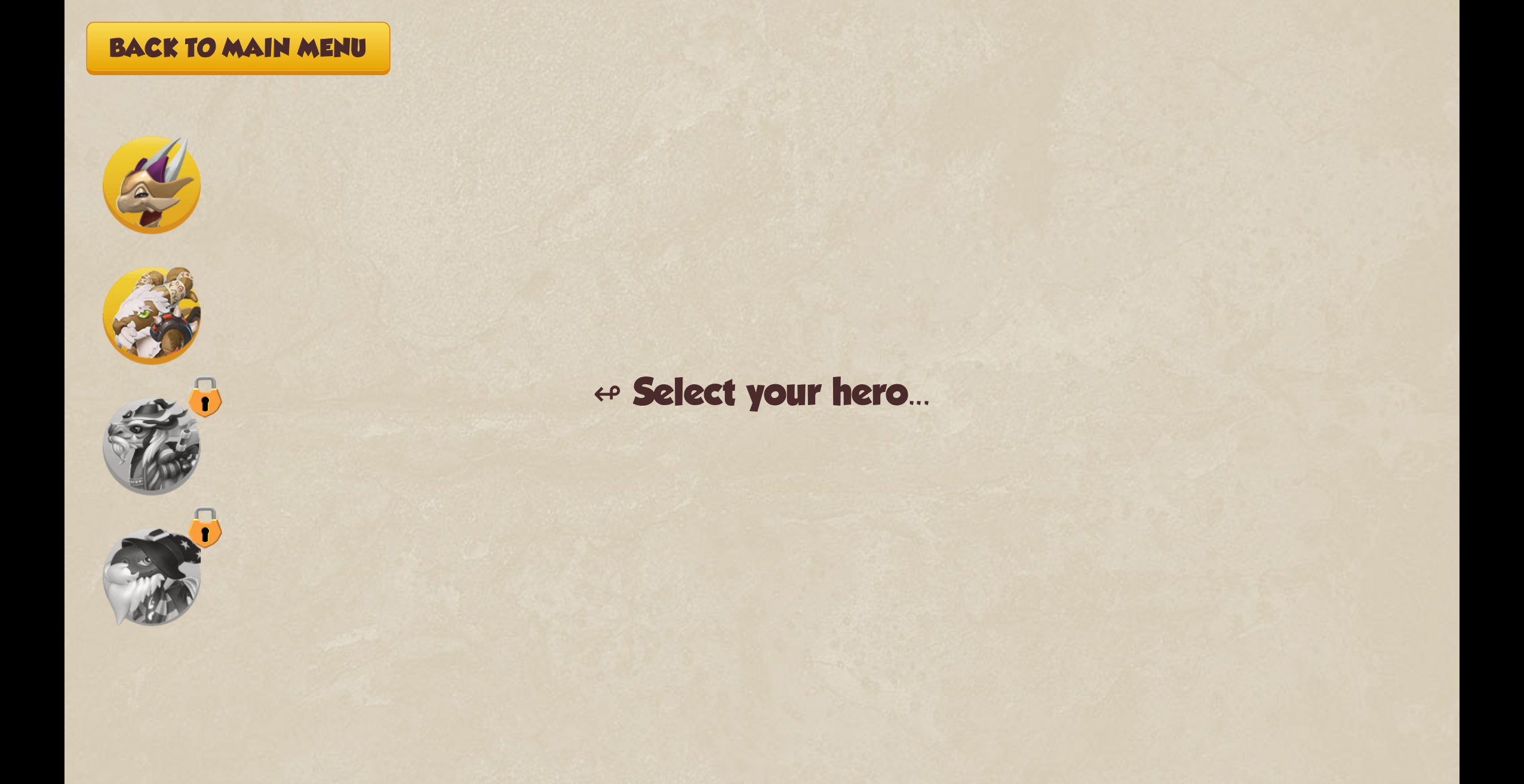
click at [176, 320] on img at bounding box center [151, 316] width 98 height 98
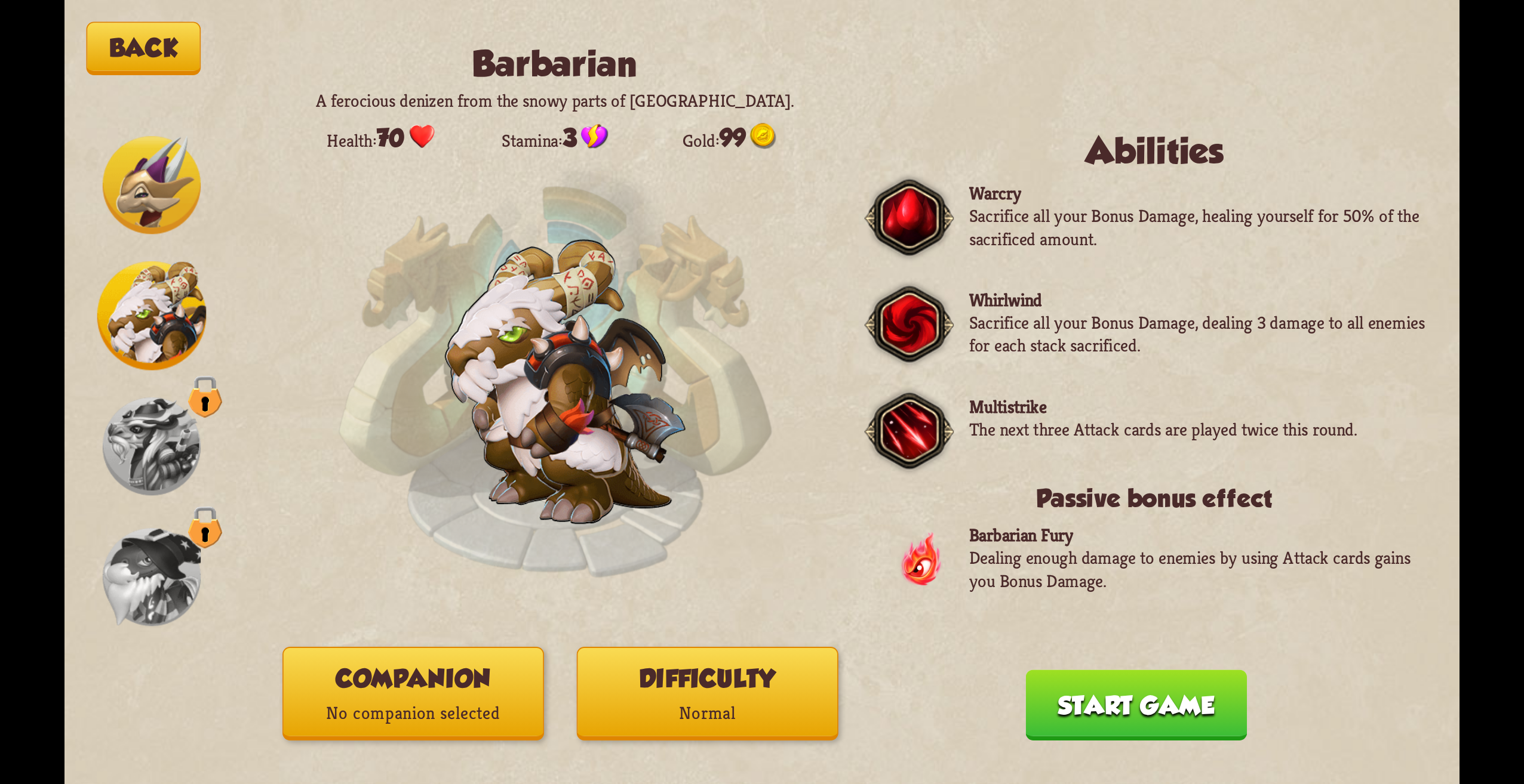
click at [125, 203] on img at bounding box center [151, 185] width 98 height 98
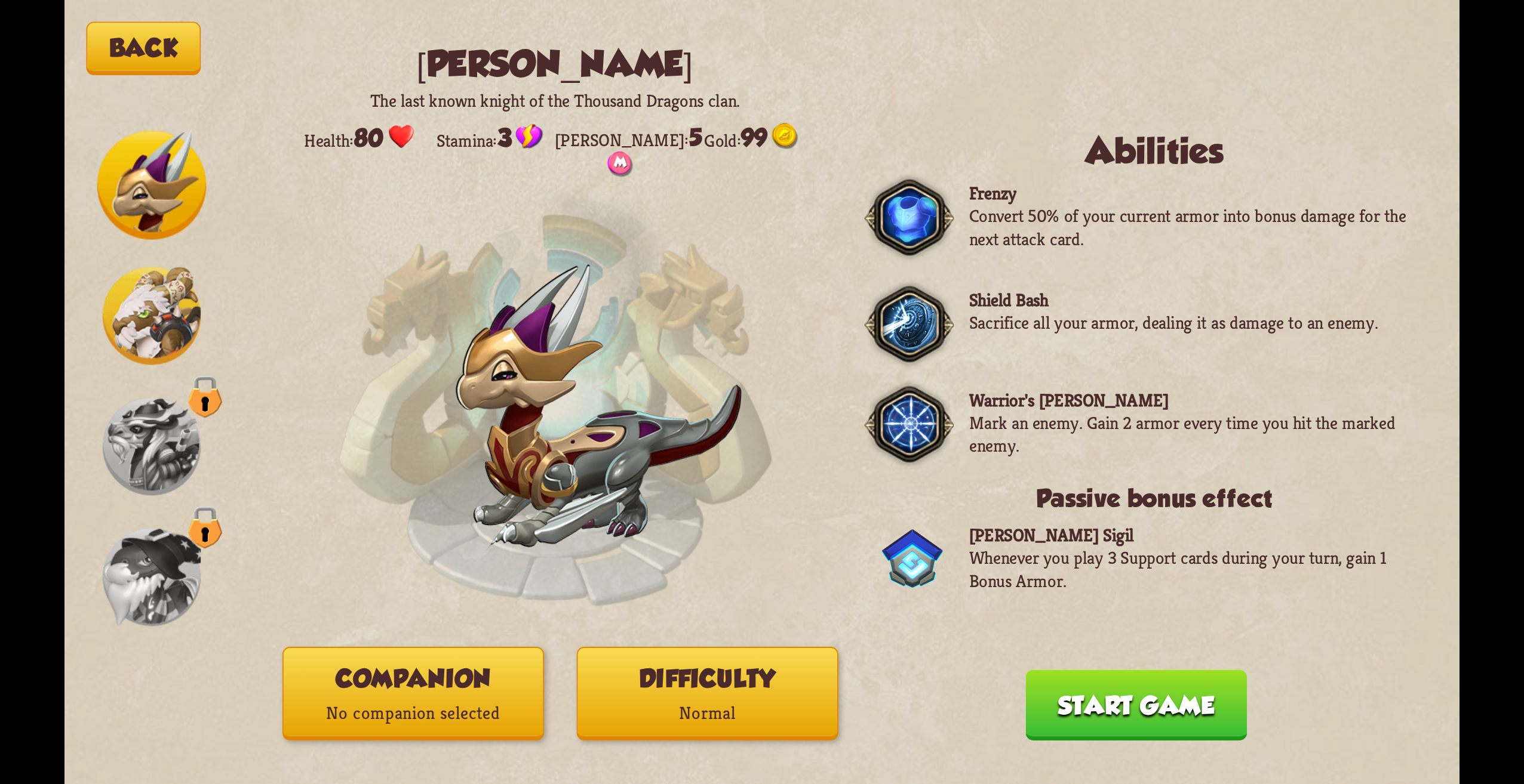
click at [147, 320] on img at bounding box center [151, 316] width 98 height 98
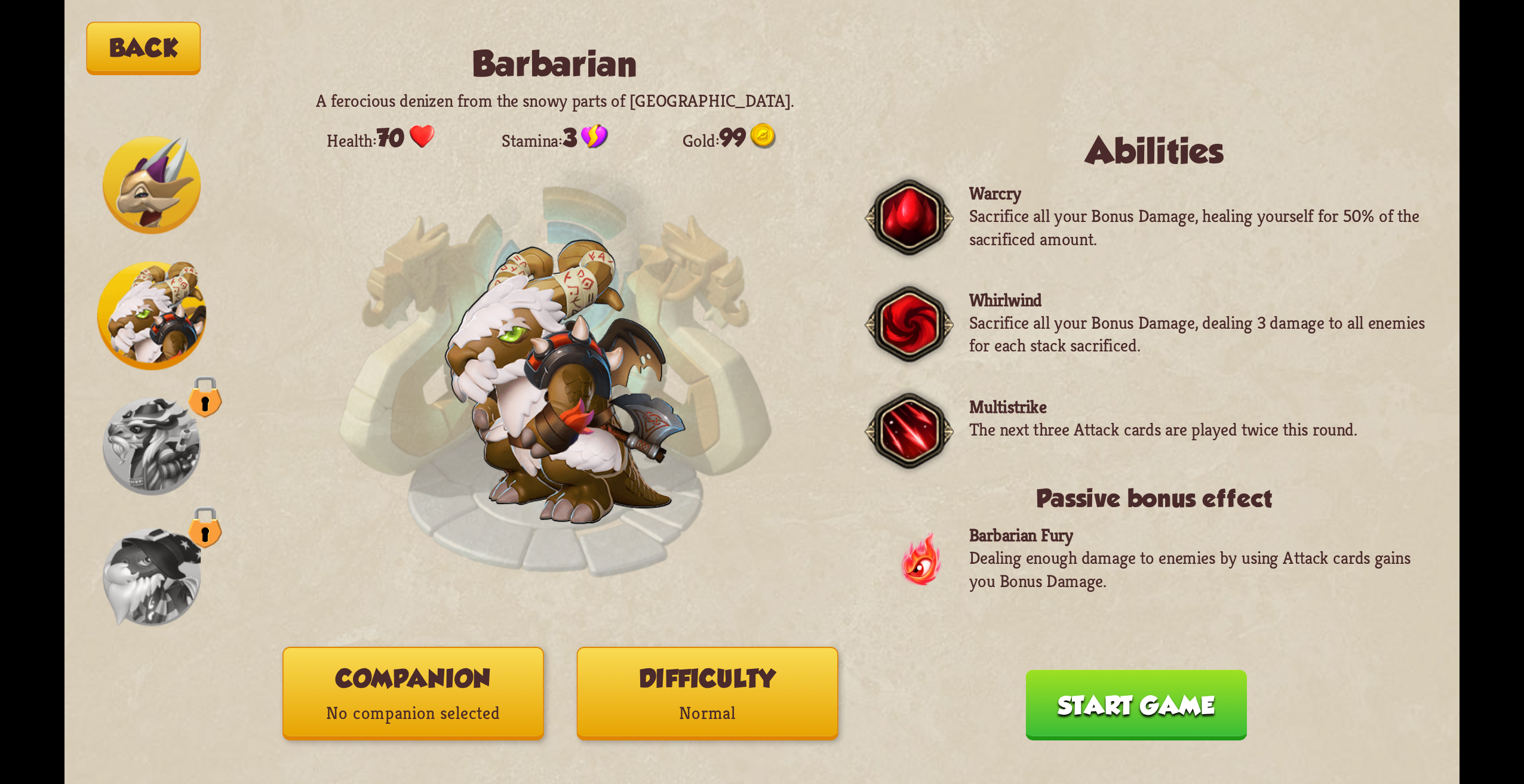
click at [155, 458] on img at bounding box center [151, 447] width 98 height 98
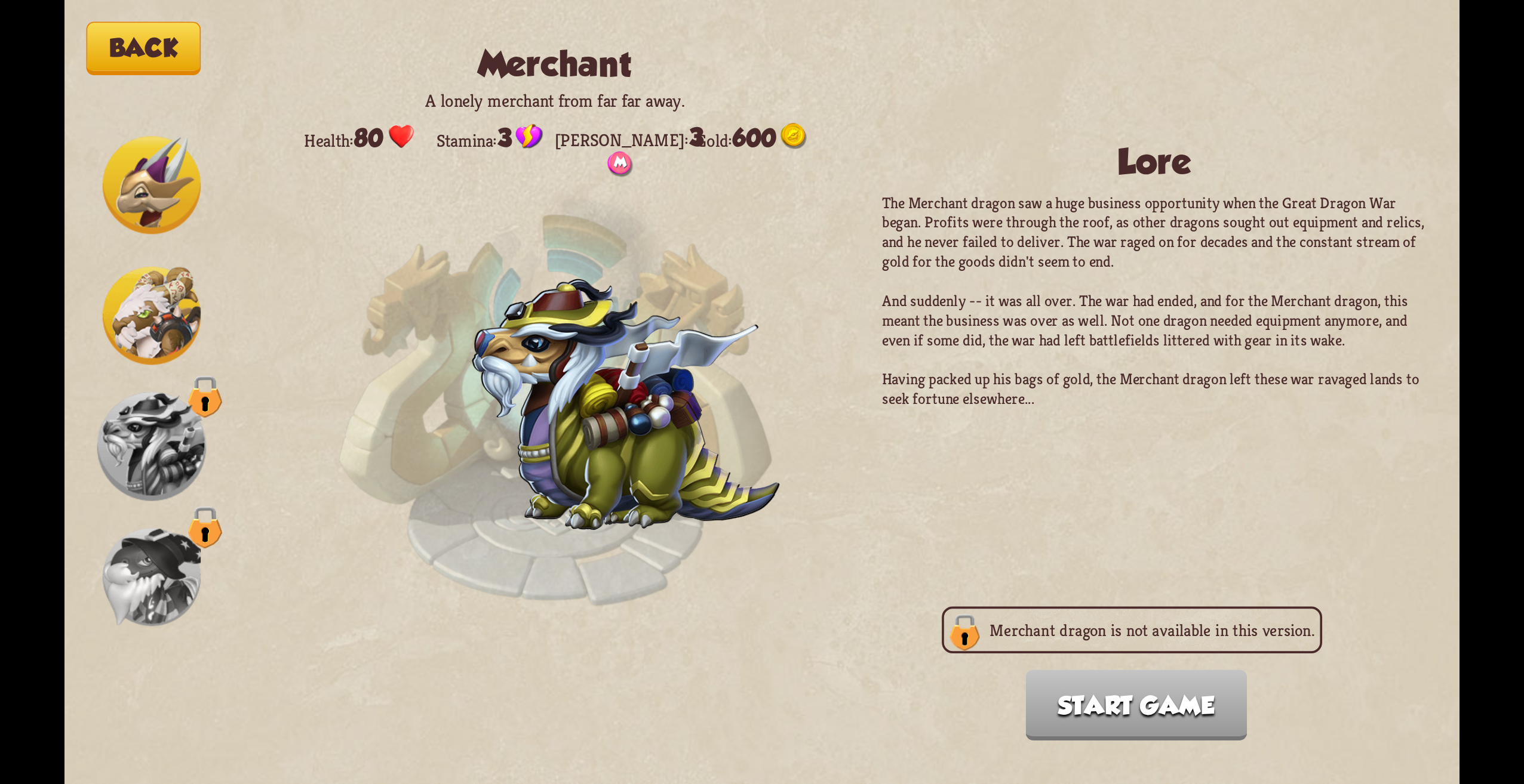
click at [156, 542] on img at bounding box center [151, 577] width 98 height 98
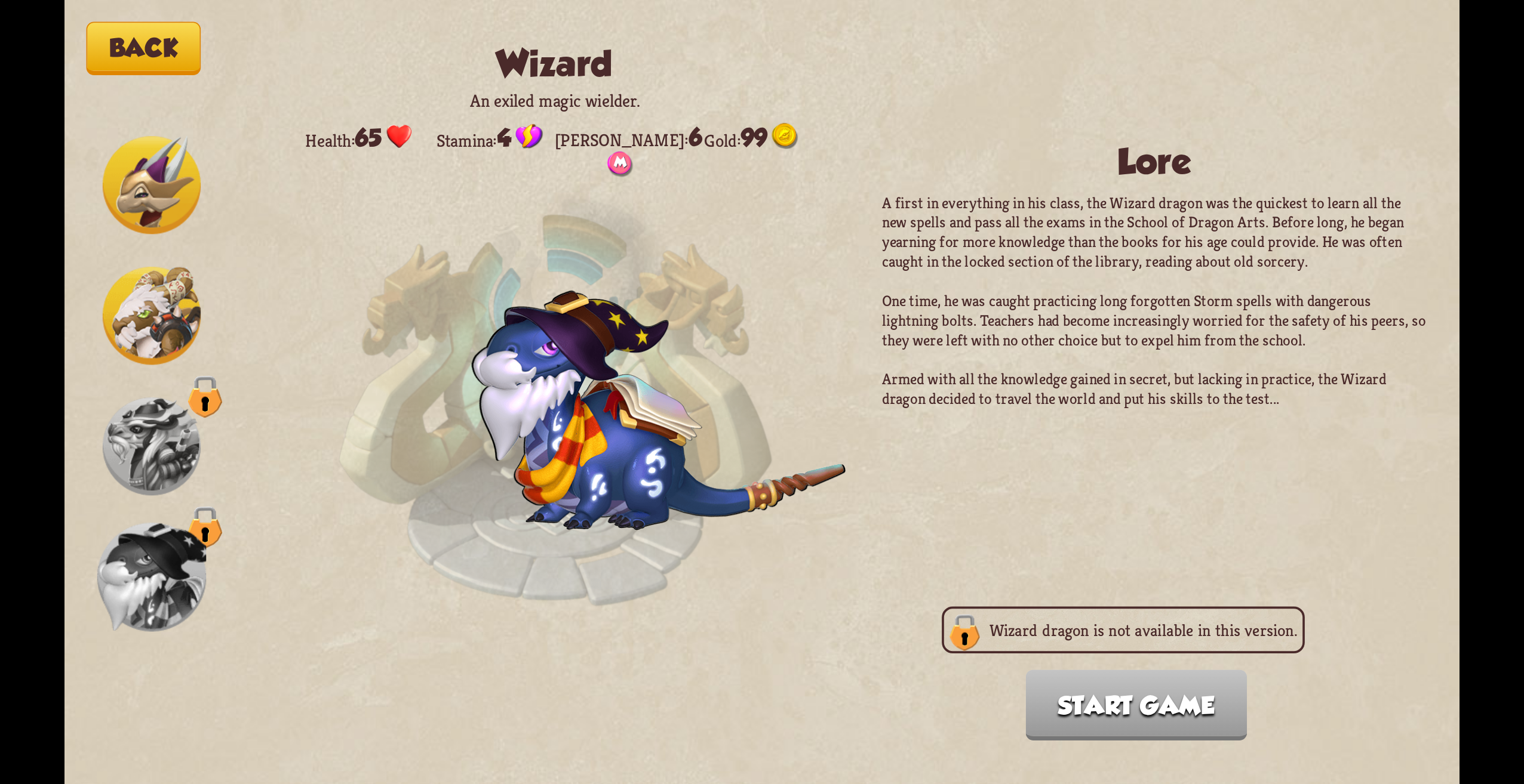
click at [164, 278] on img at bounding box center [151, 316] width 98 height 98
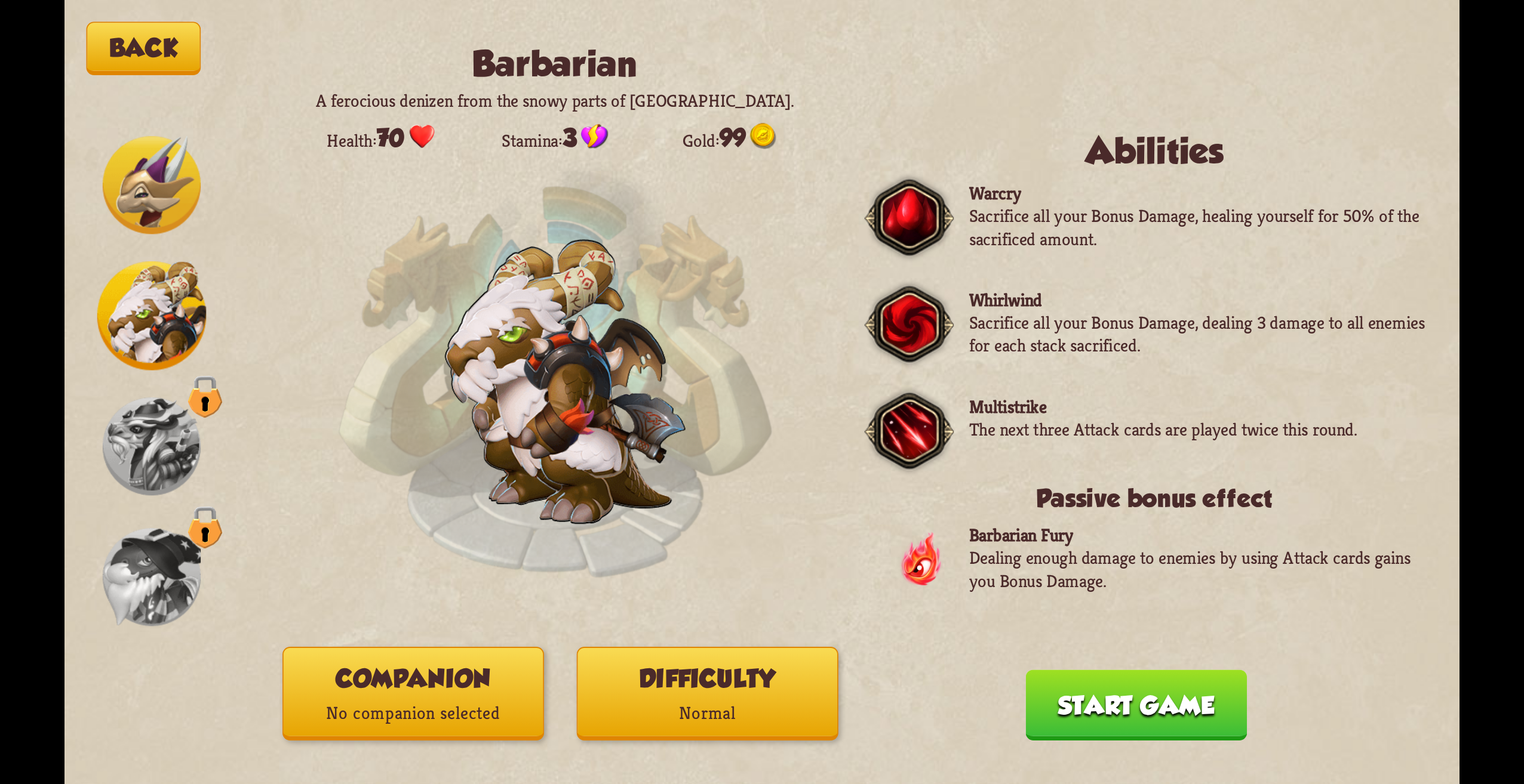
click at [169, 246] on div at bounding box center [151, 392] width 109 height 523
click at [142, 246] on div at bounding box center [151, 392] width 109 height 523
click at [147, 207] on img at bounding box center [151, 185] width 98 height 98
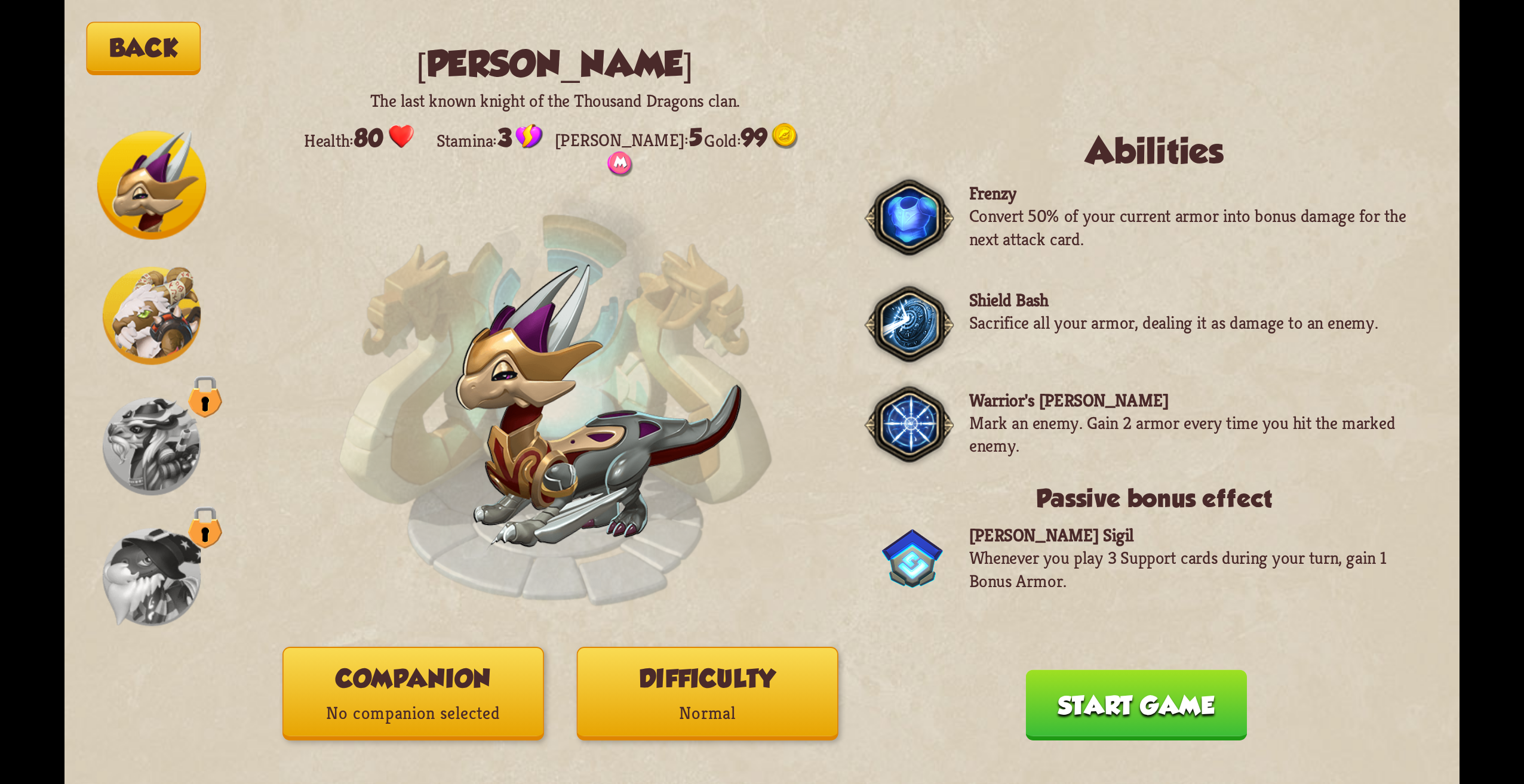
drag, startPoint x: 78, startPoint y: 325, endPoint x: 70, endPoint y: 330, distance: 9.4
click at [70, 330] on div "Back [PERSON_NAME] The last known knight of the Thousand Dragons clan. Health: …" at bounding box center [761, 392] width 1395 height 784
click at [118, 330] on img at bounding box center [151, 316] width 98 height 98
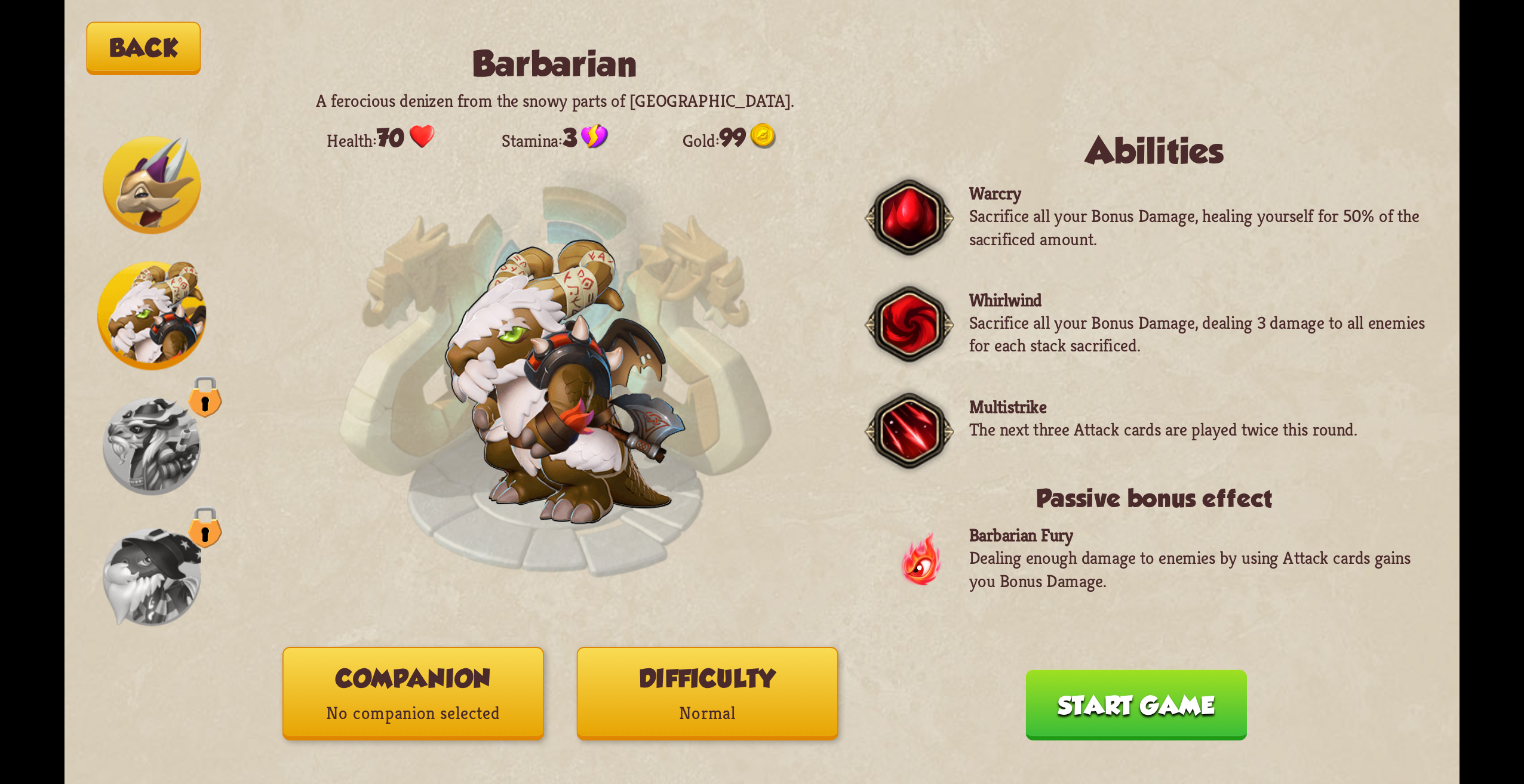
click at [147, 194] on img at bounding box center [151, 185] width 98 height 98
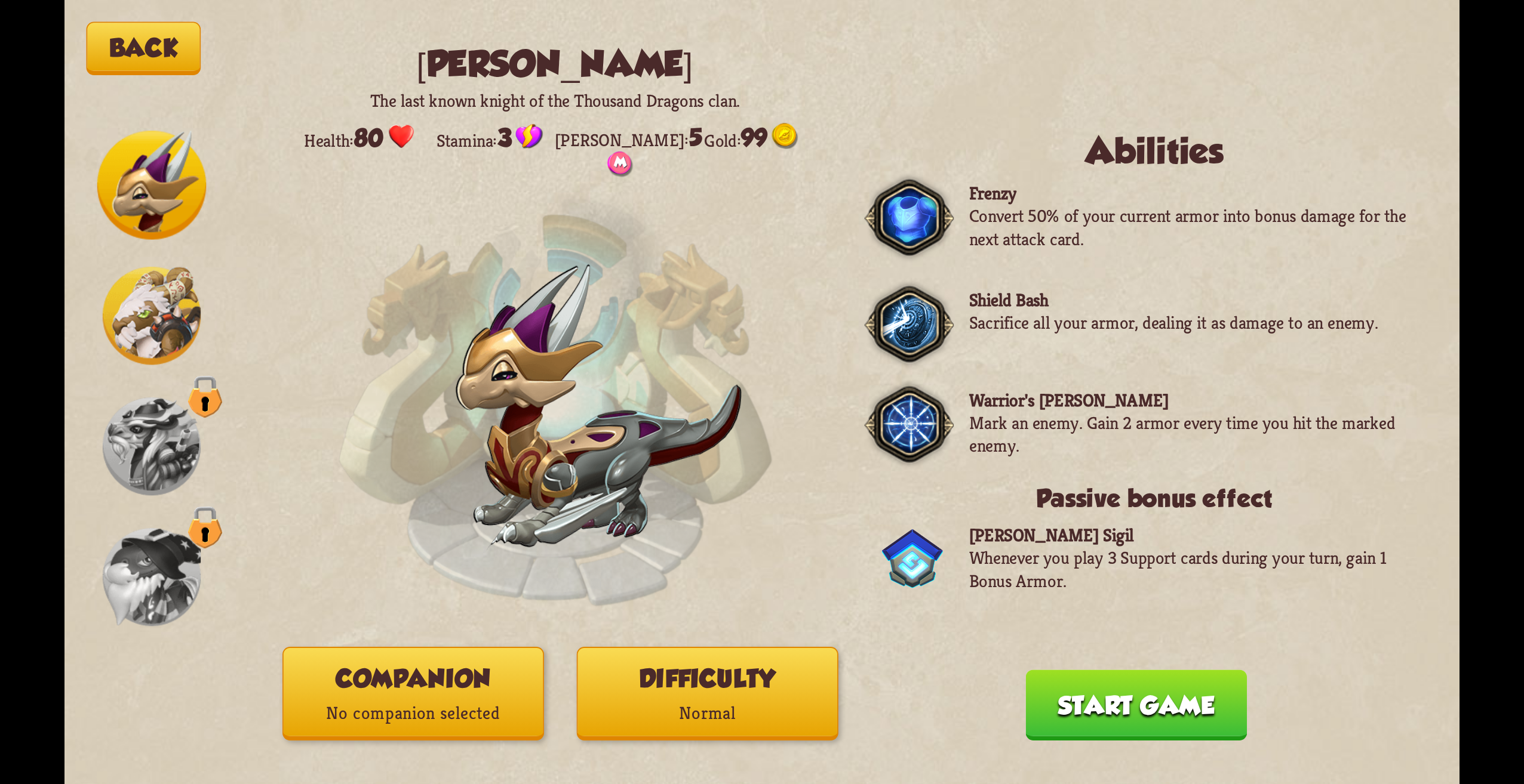
click at [158, 304] on img at bounding box center [151, 316] width 98 height 98
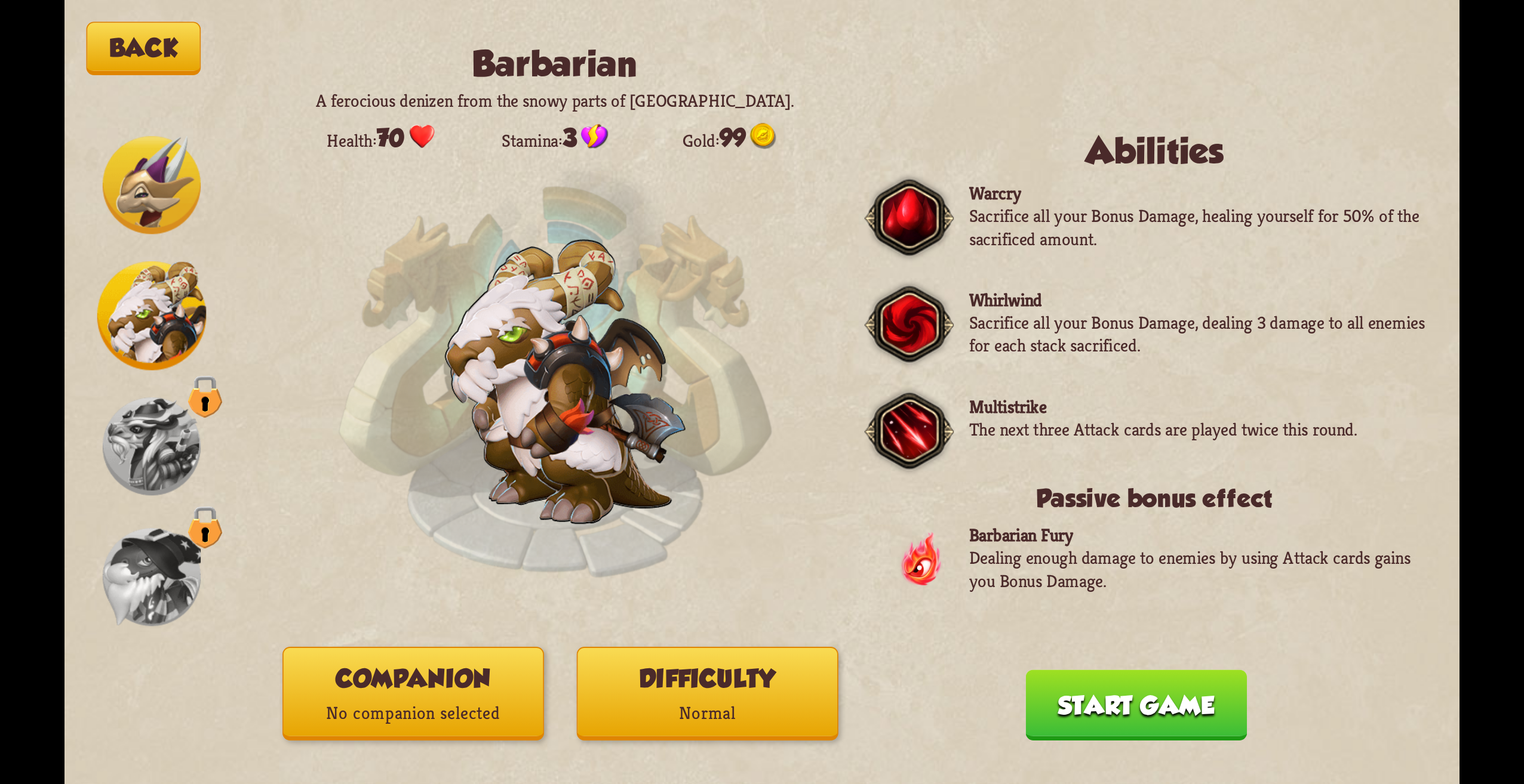
click at [135, 179] on img at bounding box center [151, 185] width 98 height 98
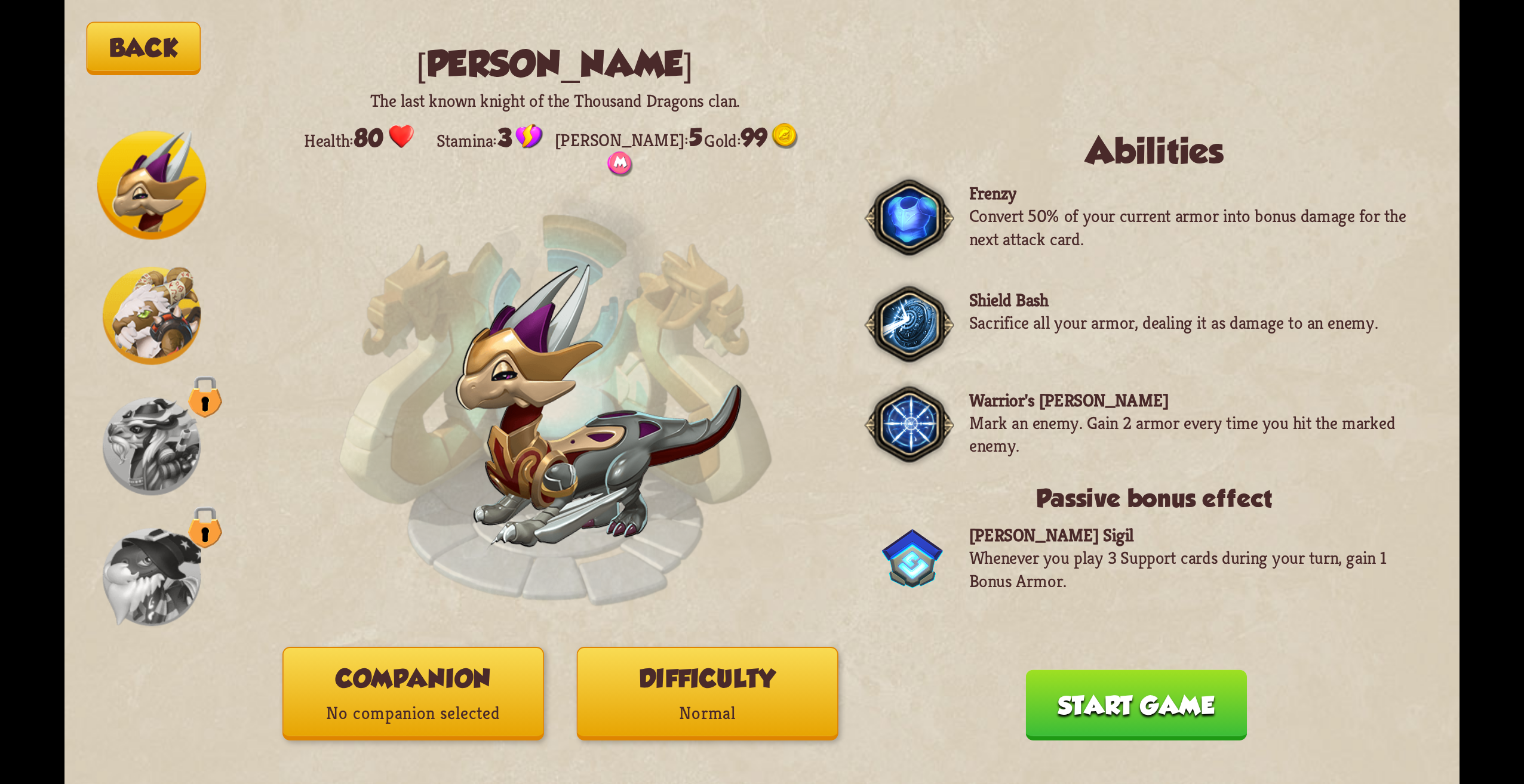
click at [145, 315] on img at bounding box center [151, 316] width 98 height 98
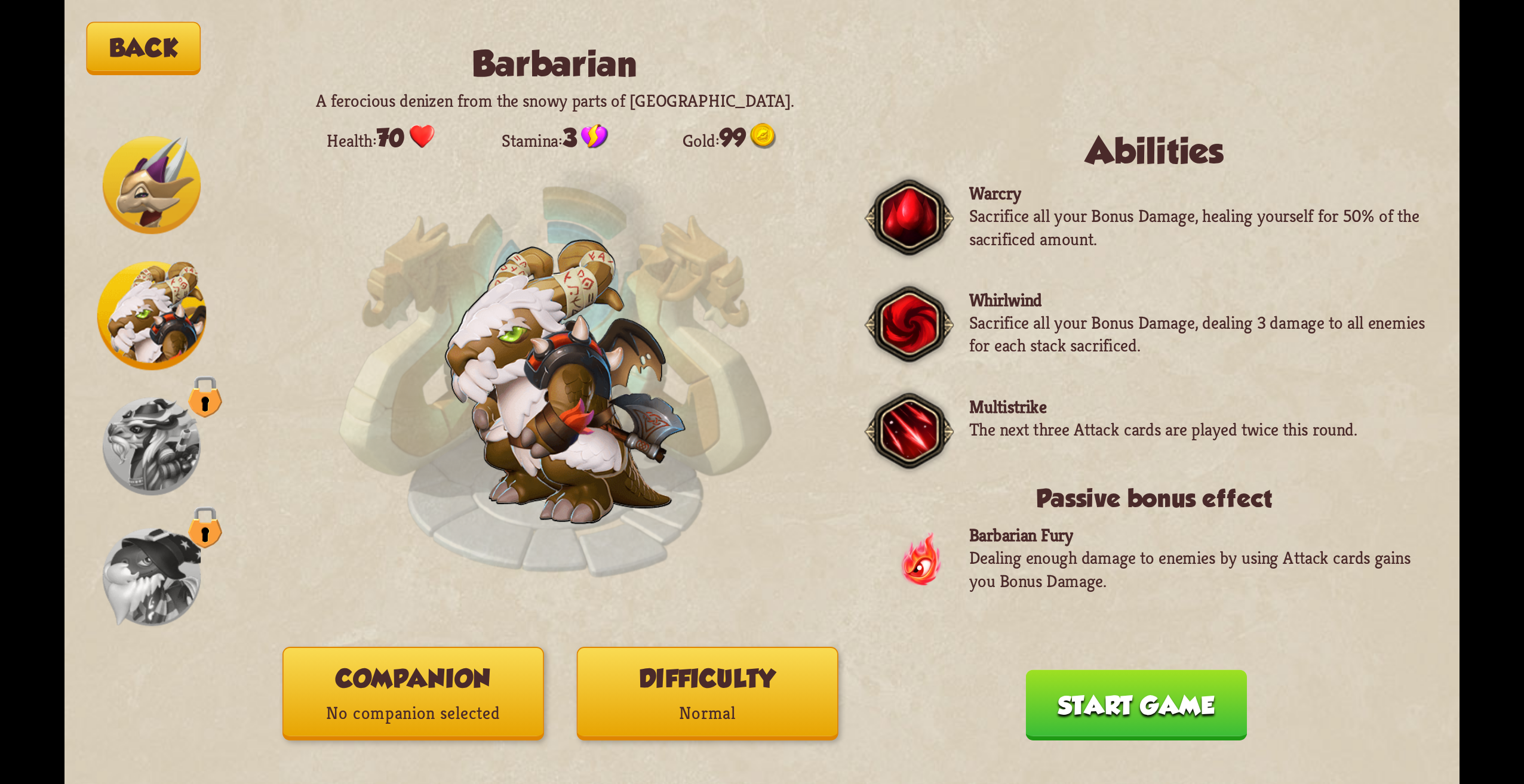
click at [147, 428] on img at bounding box center [151, 447] width 98 height 98
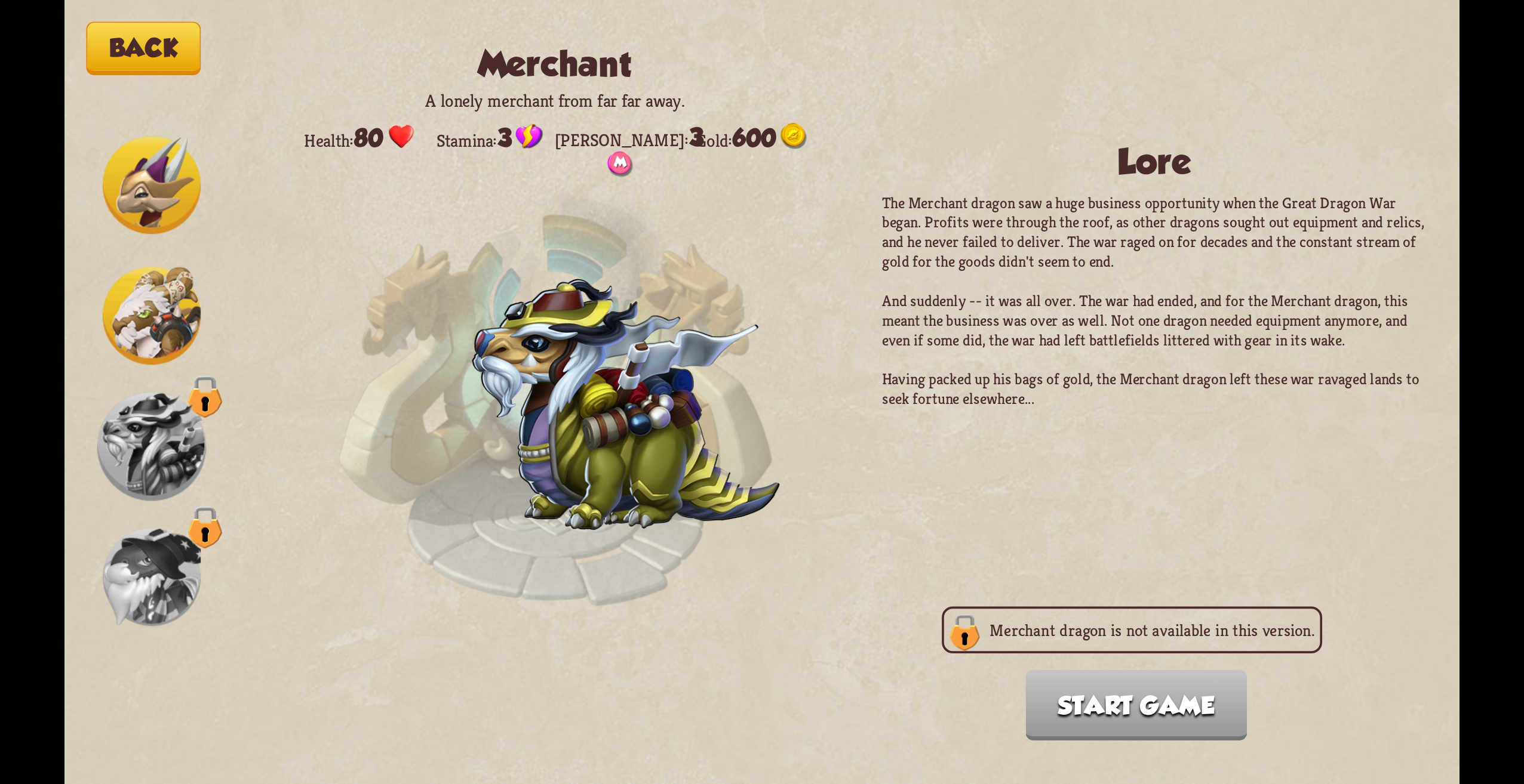
click at [175, 561] on img at bounding box center [151, 577] width 98 height 98
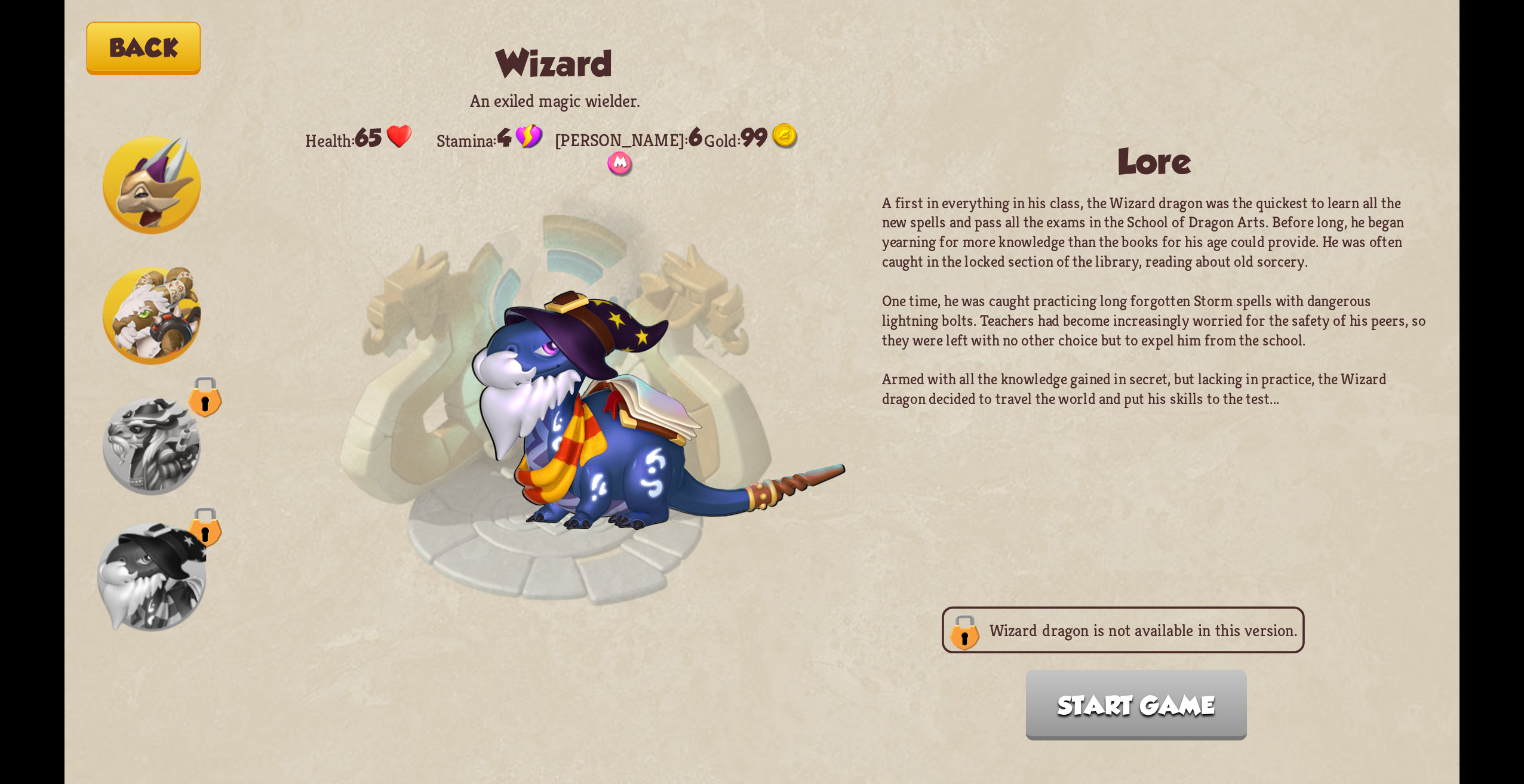
click at [142, 457] on img at bounding box center [151, 447] width 98 height 98
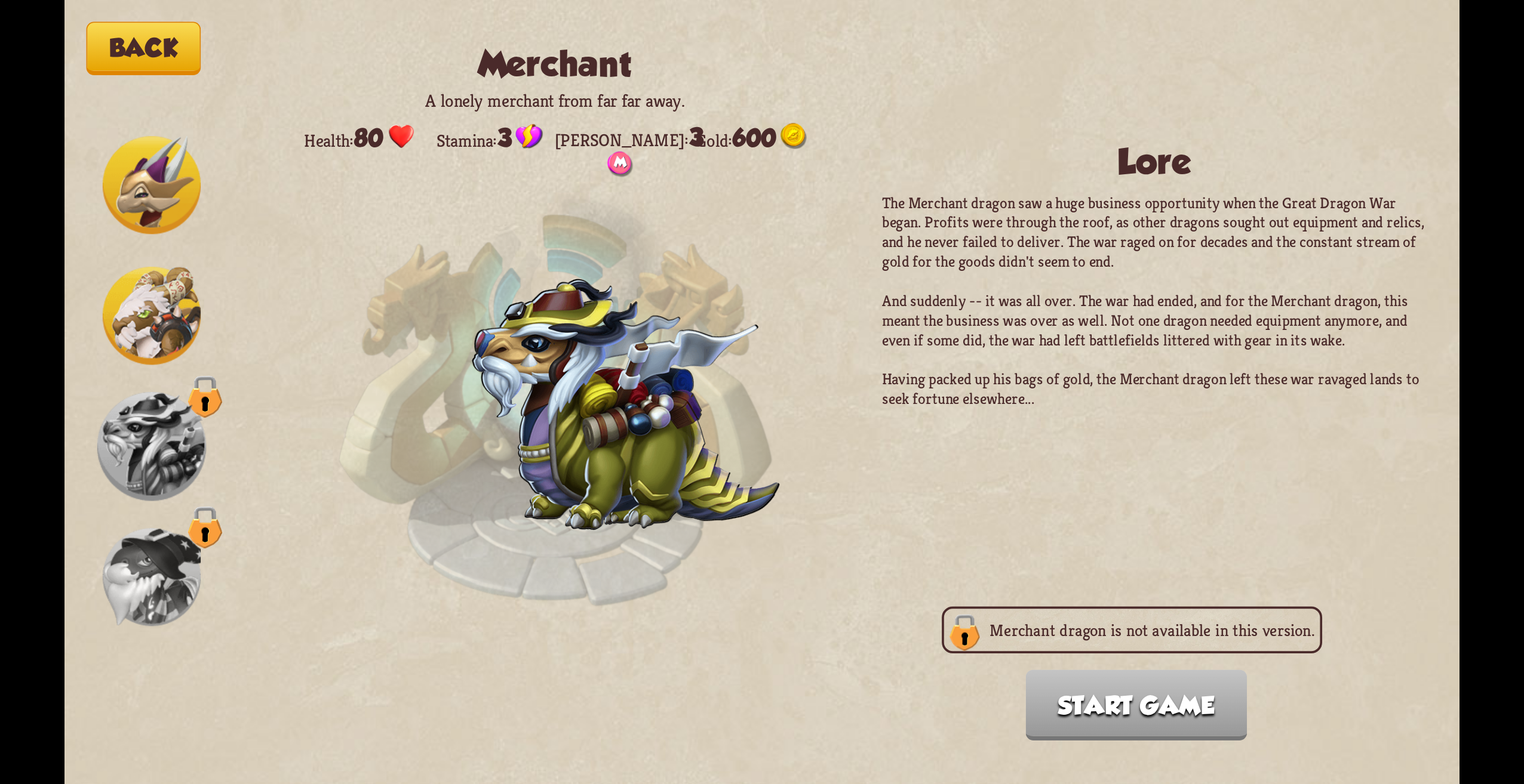
drag, startPoint x: 141, startPoint y: 457, endPoint x: 238, endPoint y: 428, distance: 101.2
click at [238, 428] on div "Back Merchant A lonely merchant from far far away. Health: 80 Stamina: 3 Max ma…" at bounding box center [761, 392] width 1395 height 784
click at [181, 432] on img at bounding box center [151, 447] width 109 height 109
click at [155, 268] on img at bounding box center [151, 316] width 98 height 98
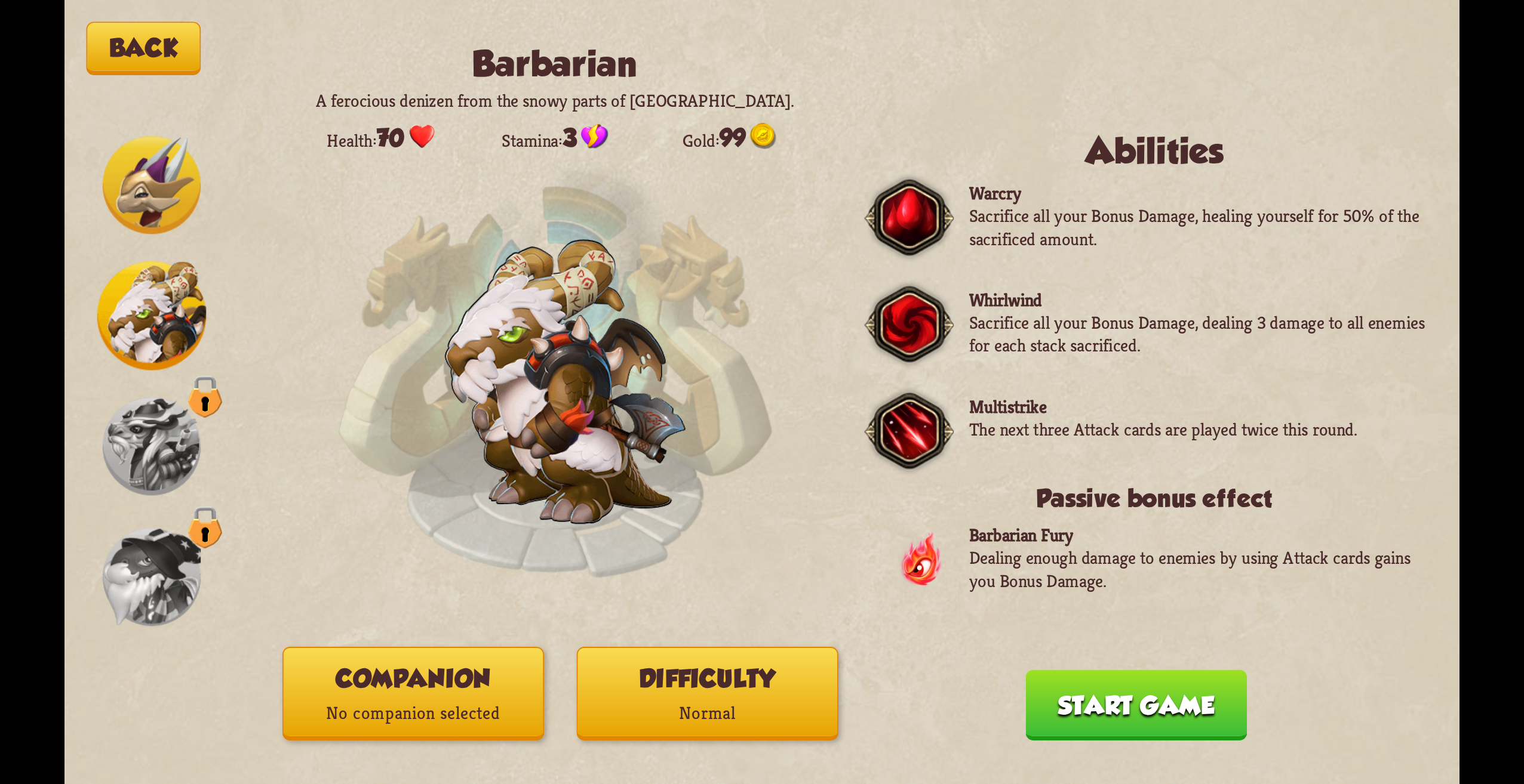
drag, startPoint x: 175, startPoint y: 99, endPoint x: 140, endPoint y: 194, distance: 101.2
click at [174, 100] on div "Back Barbarian A ferocious denizen from the snowy parts of [GEOGRAPHIC_DATA]. H…" at bounding box center [761, 392] width 1395 height 784
click at [140, 194] on img at bounding box center [151, 185] width 98 height 98
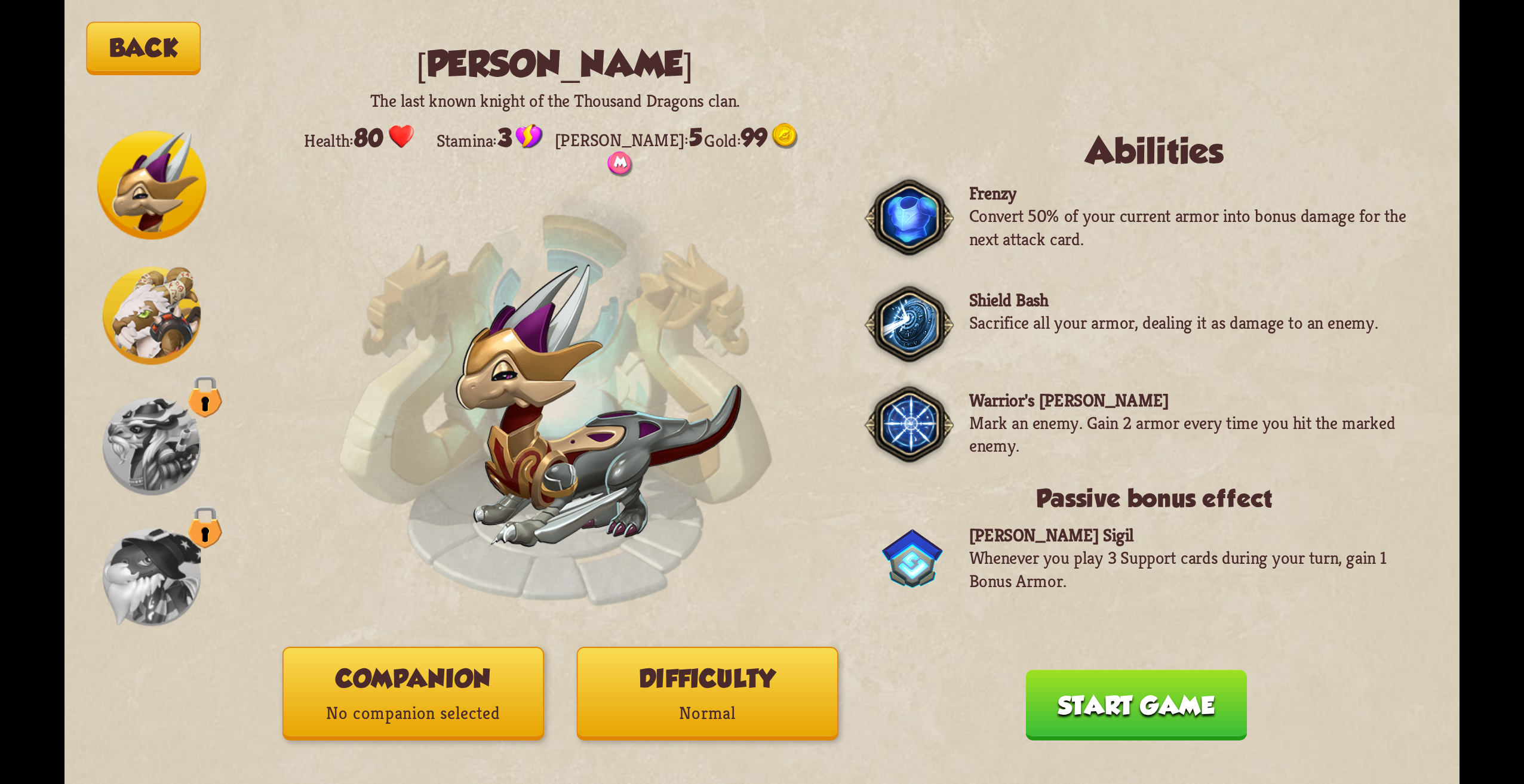
click at [148, 455] on img at bounding box center [151, 447] width 98 height 98
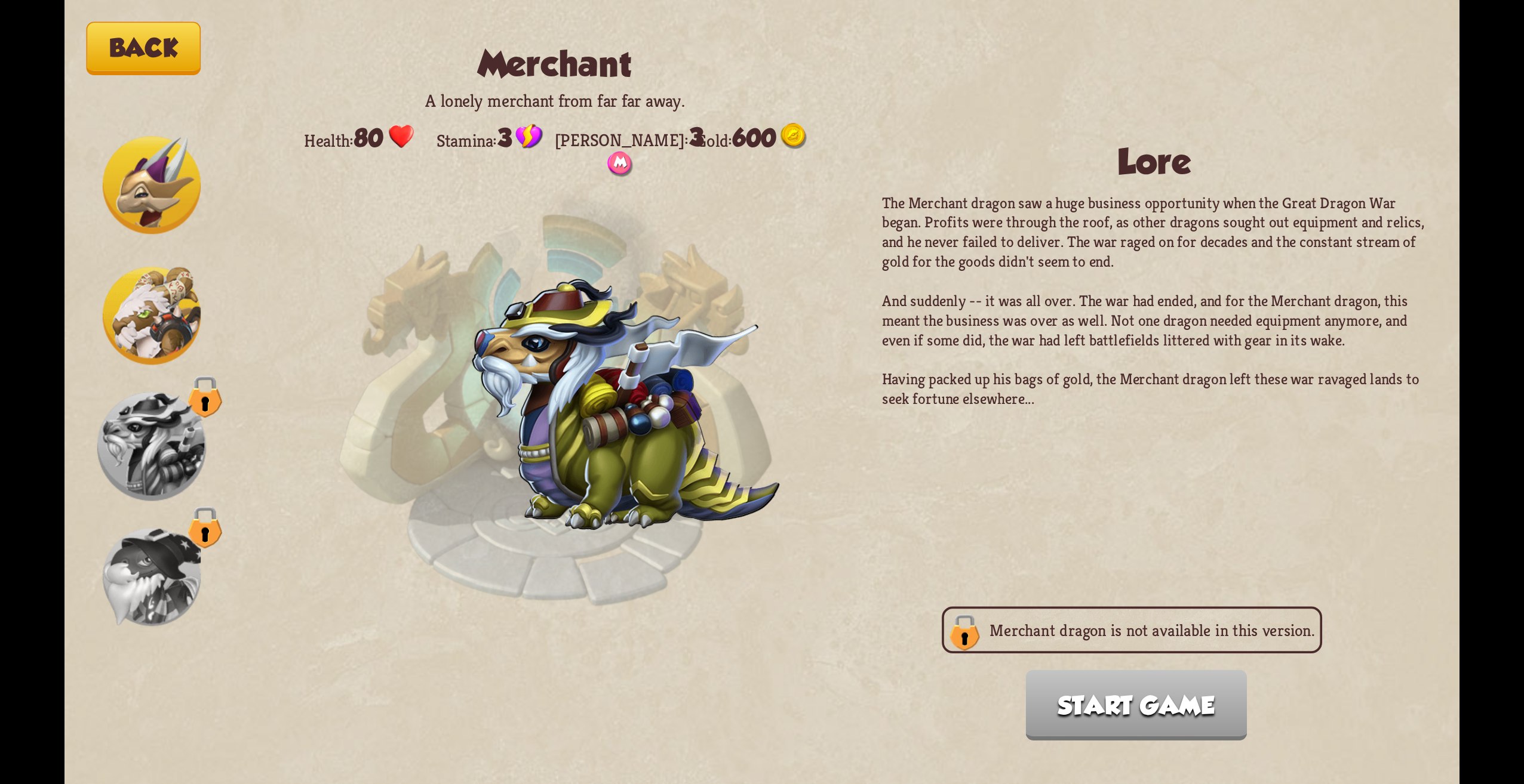
click at [119, 571] on img at bounding box center [151, 577] width 98 height 98
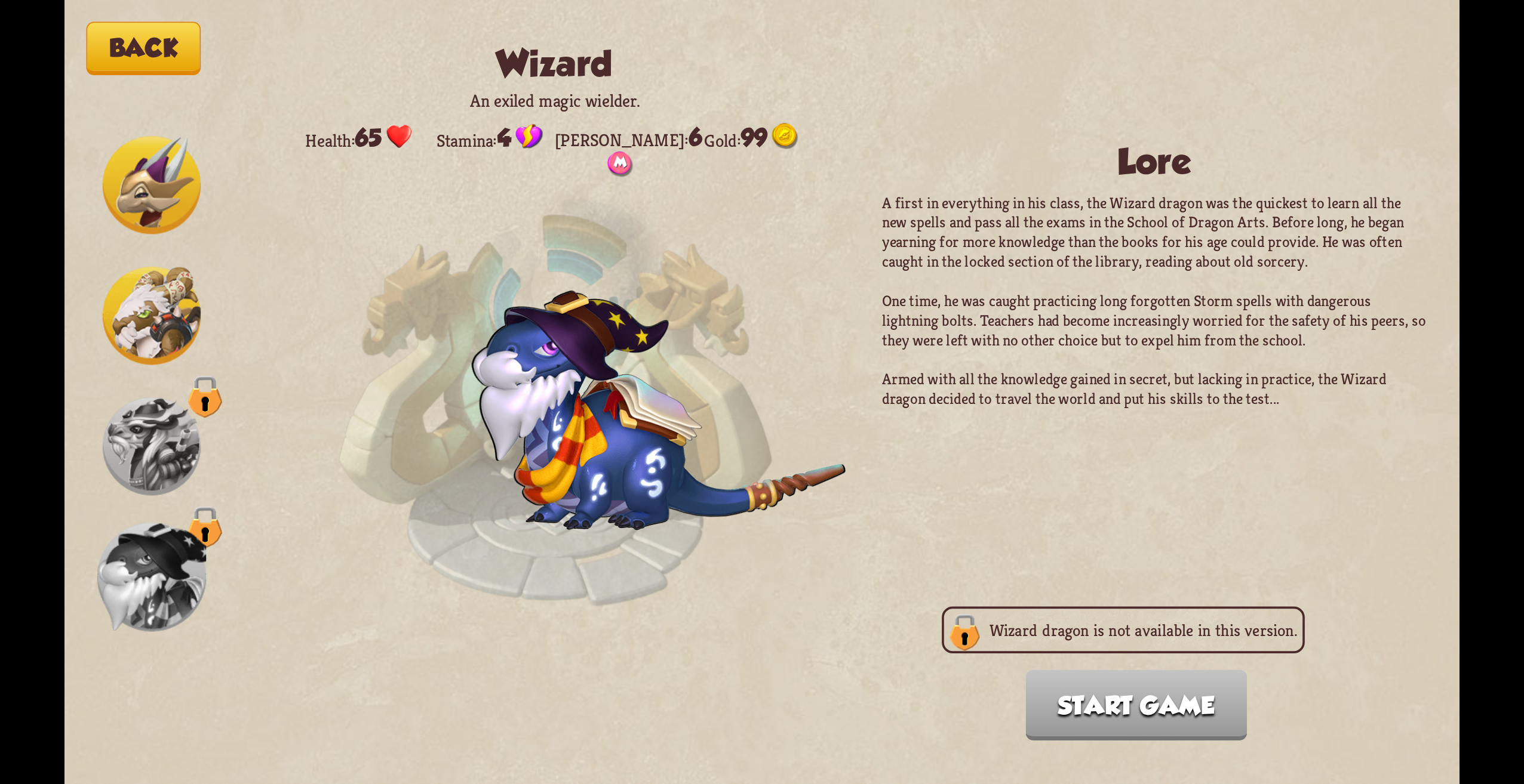
click at [132, 132] on div at bounding box center [151, 185] width 109 height 109
click at [140, 210] on img at bounding box center [151, 185] width 98 height 98
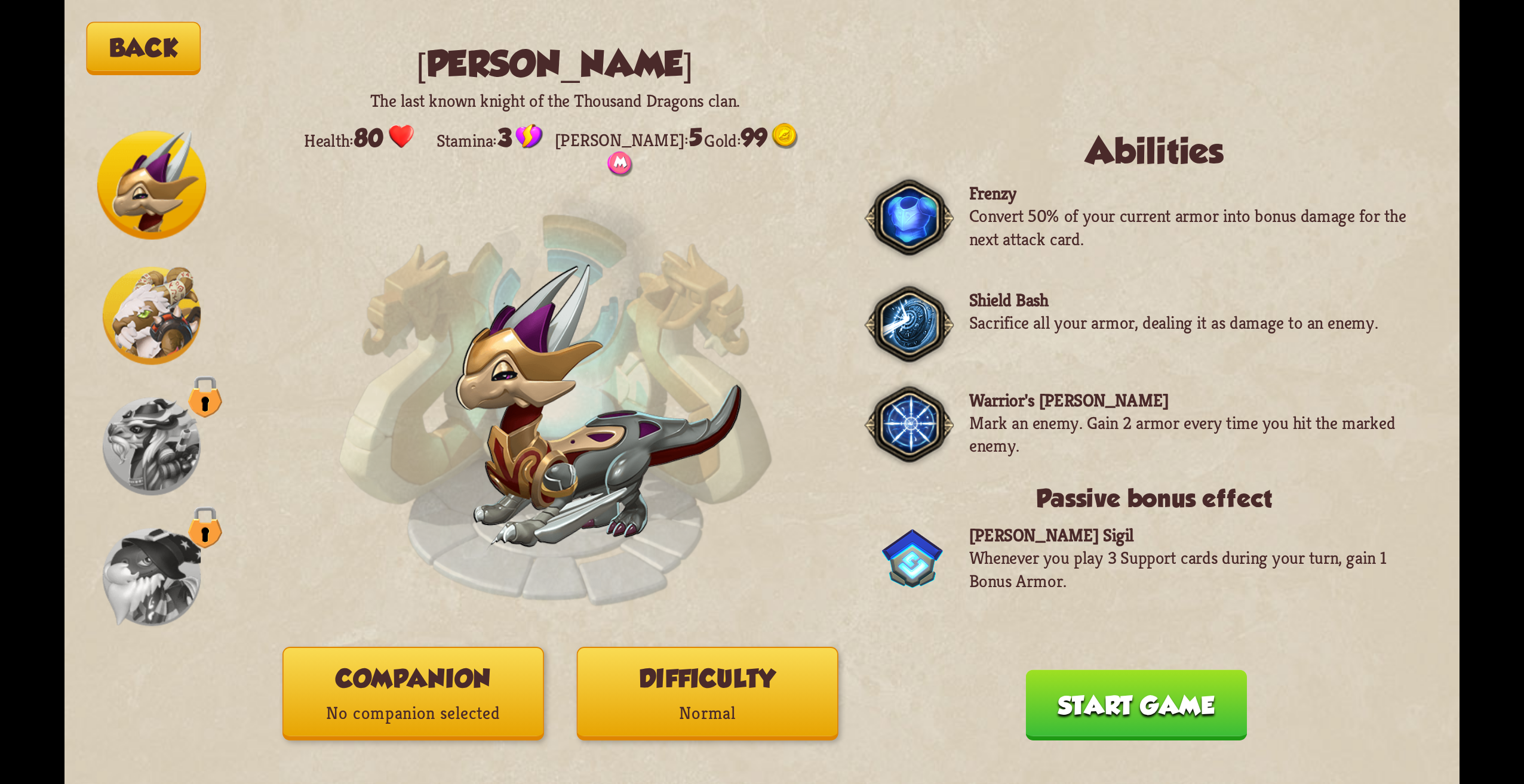
click at [132, 50] on button "Back" at bounding box center [144, 48] width 115 height 53
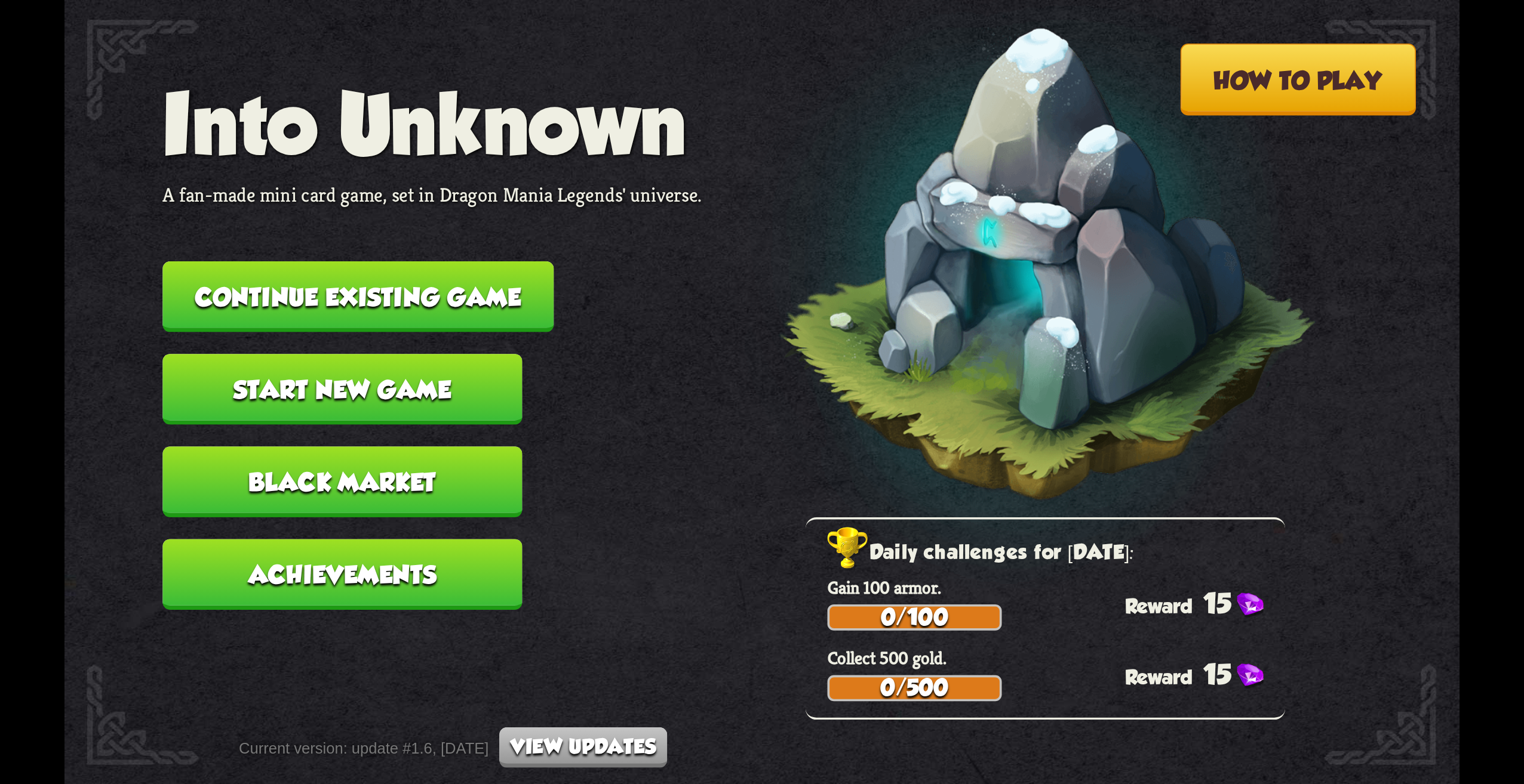
click at [258, 418] on button "Start new game" at bounding box center [342, 389] width 360 height 71
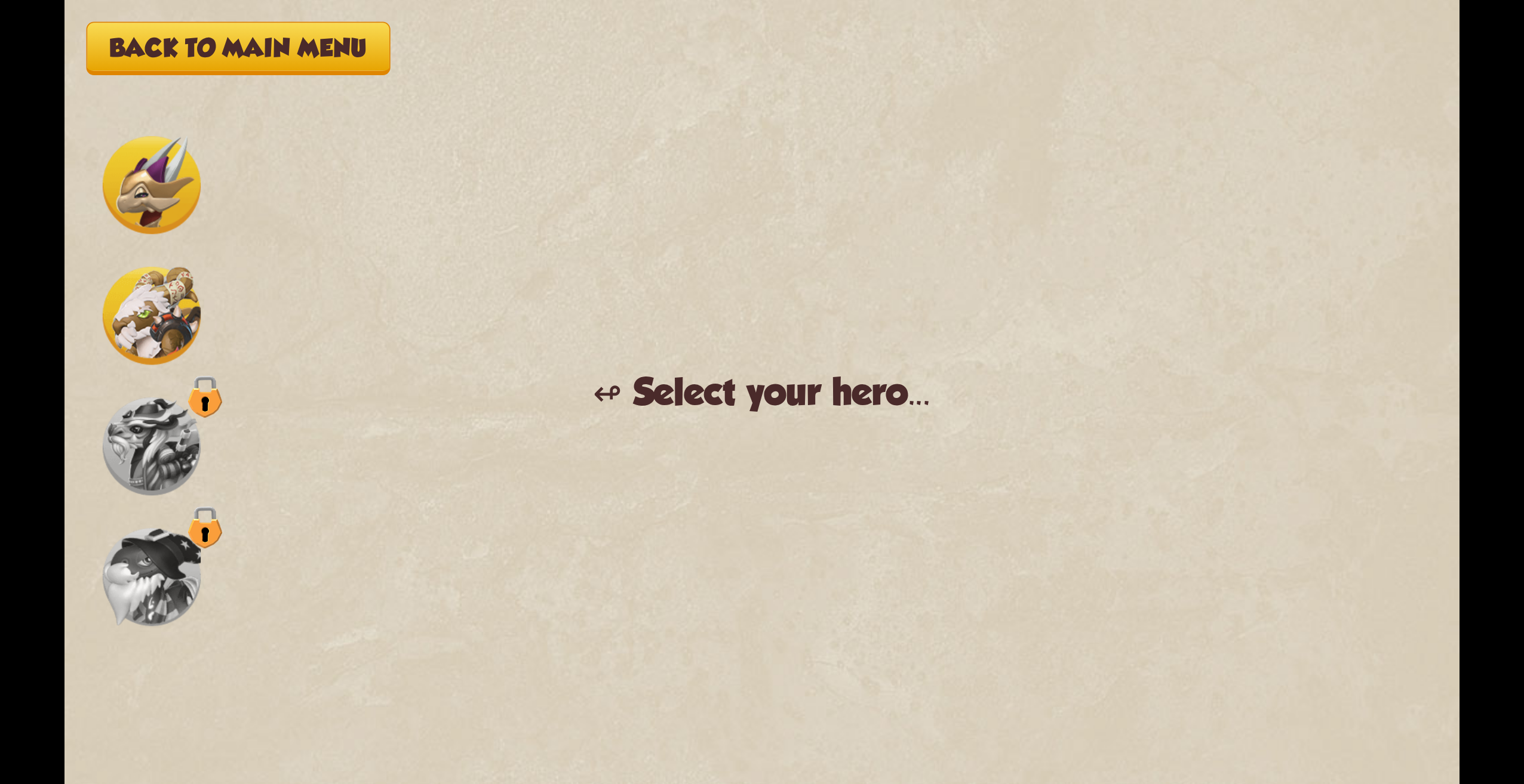
click at [170, 57] on button "Back to main menu" at bounding box center [238, 48] width 303 height 53
